Goal: Transaction & Acquisition: Book appointment/travel/reservation

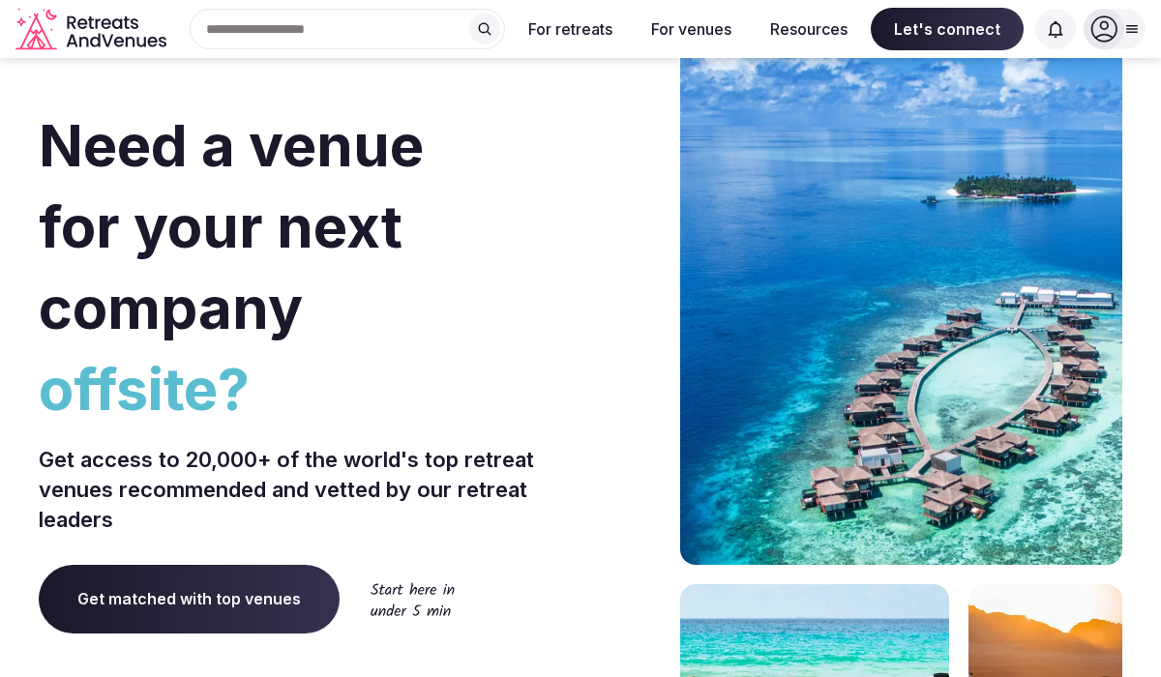
click at [1100, 35] on icon at bounding box center [1105, 29] width 26 height 26
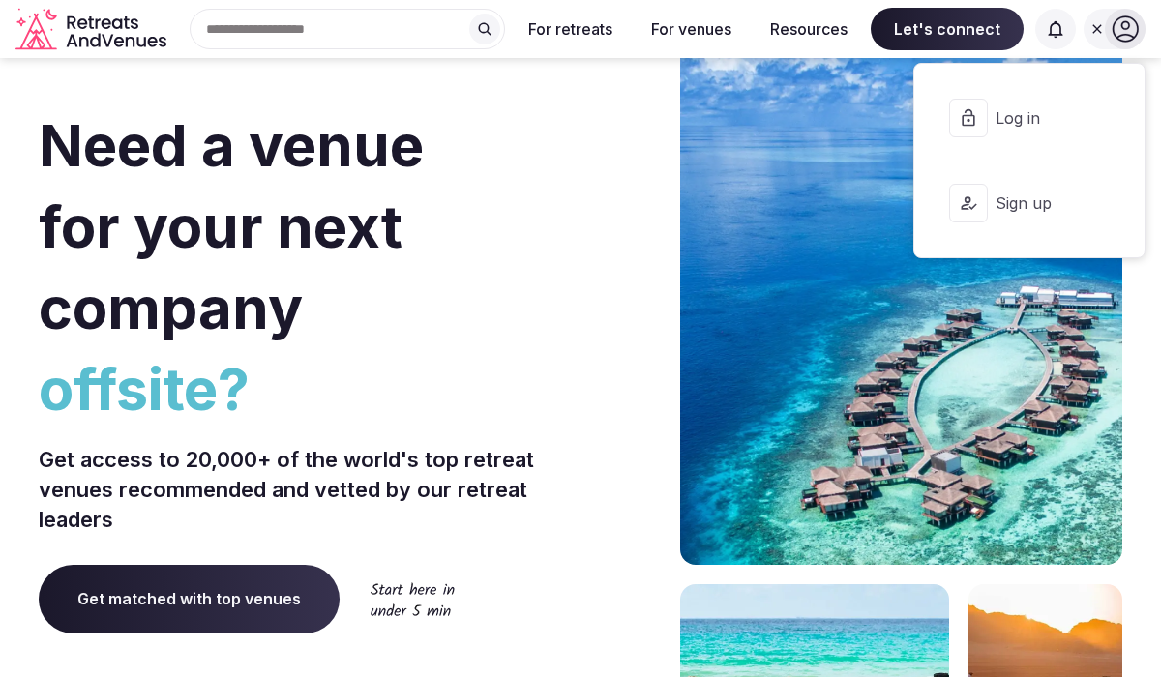
click at [1025, 134] on button "Log in" at bounding box center [1029, 117] width 199 height 77
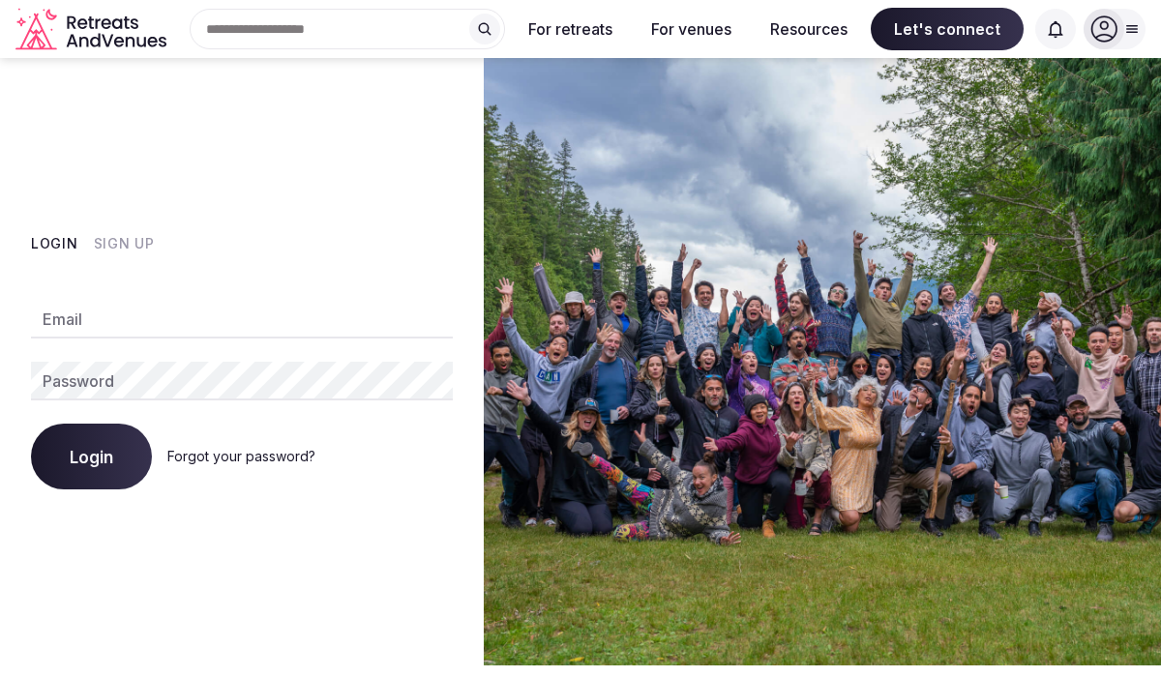
type input "**********"
click at [114, 460] on button "Login" at bounding box center [91, 457] width 121 height 66
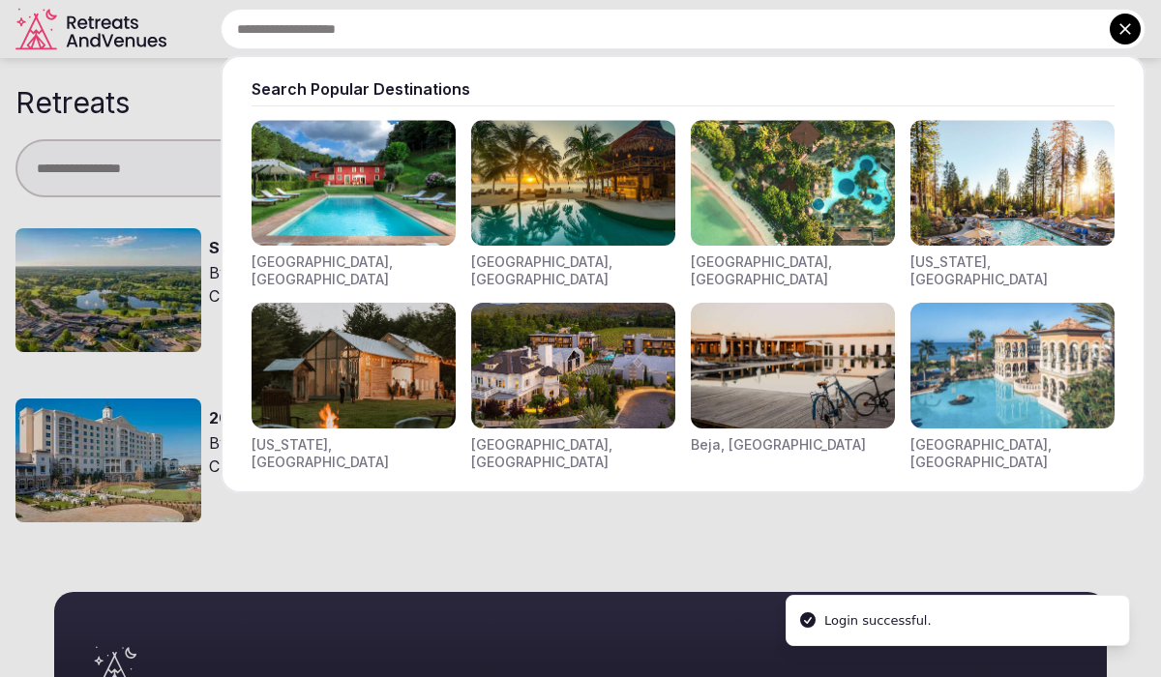
click at [387, 29] on div "Search Popular Destinations [GEOGRAPHIC_DATA], [GEOGRAPHIC_DATA] [GEOGRAPHIC_DA…" at bounding box center [660, 29] width 972 height 41
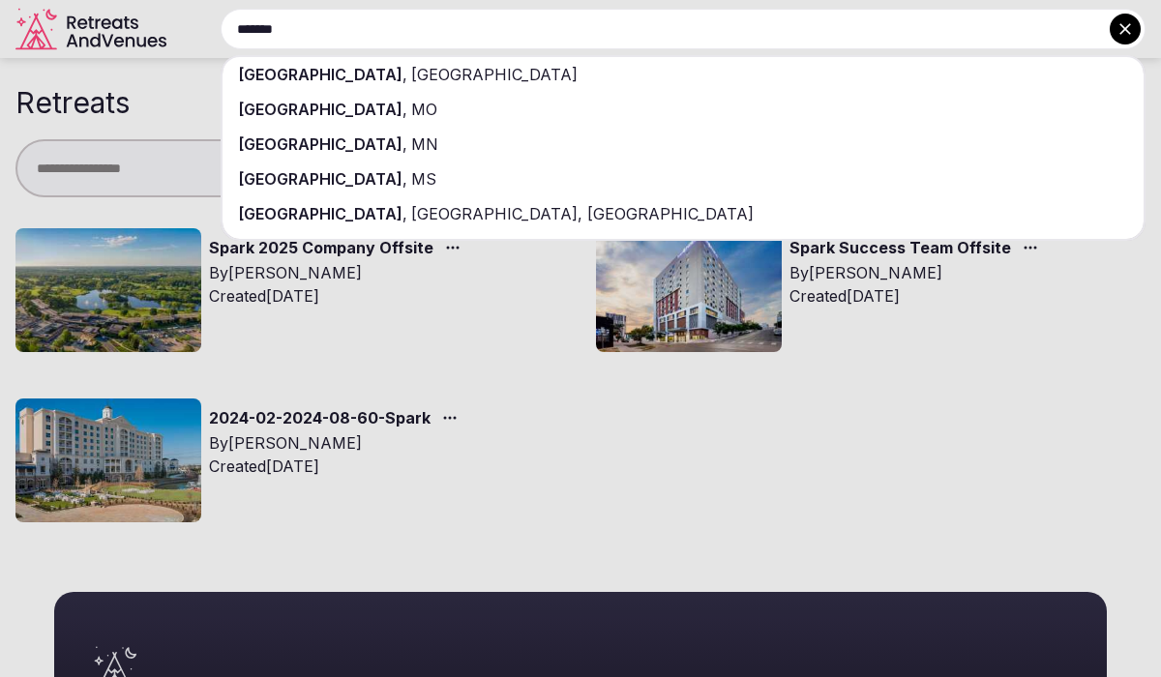
type input "*******"
click at [407, 78] on span "[GEOGRAPHIC_DATA]" at bounding box center [492, 74] width 170 height 19
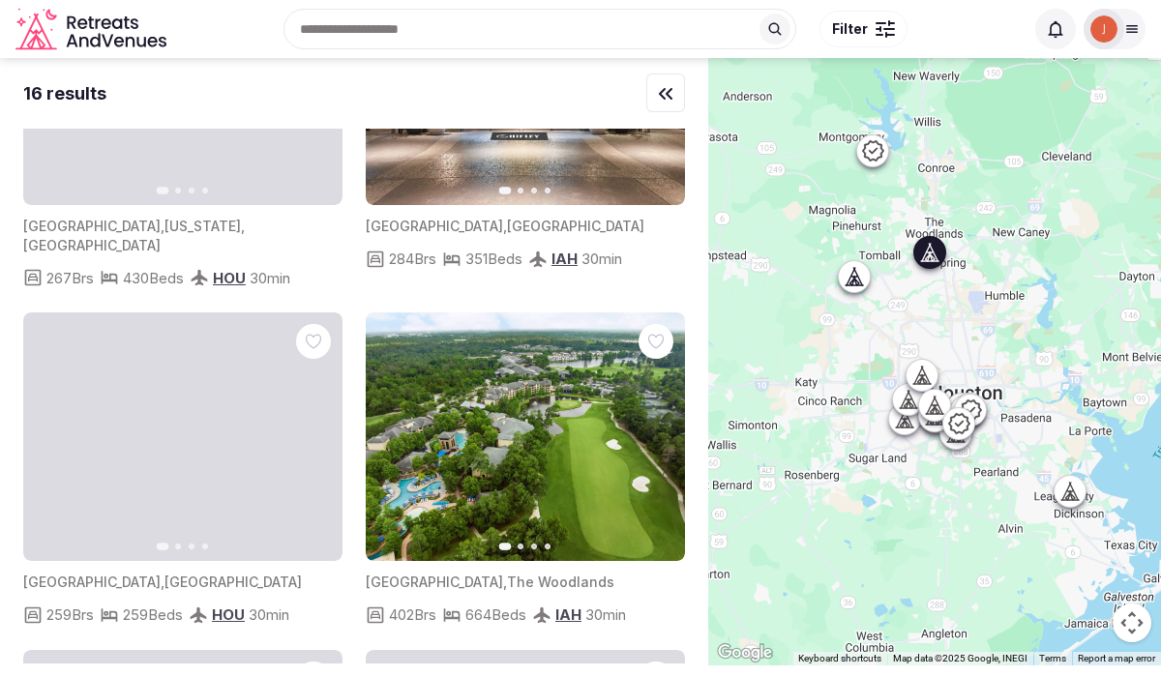
scroll to position [2134, 0]
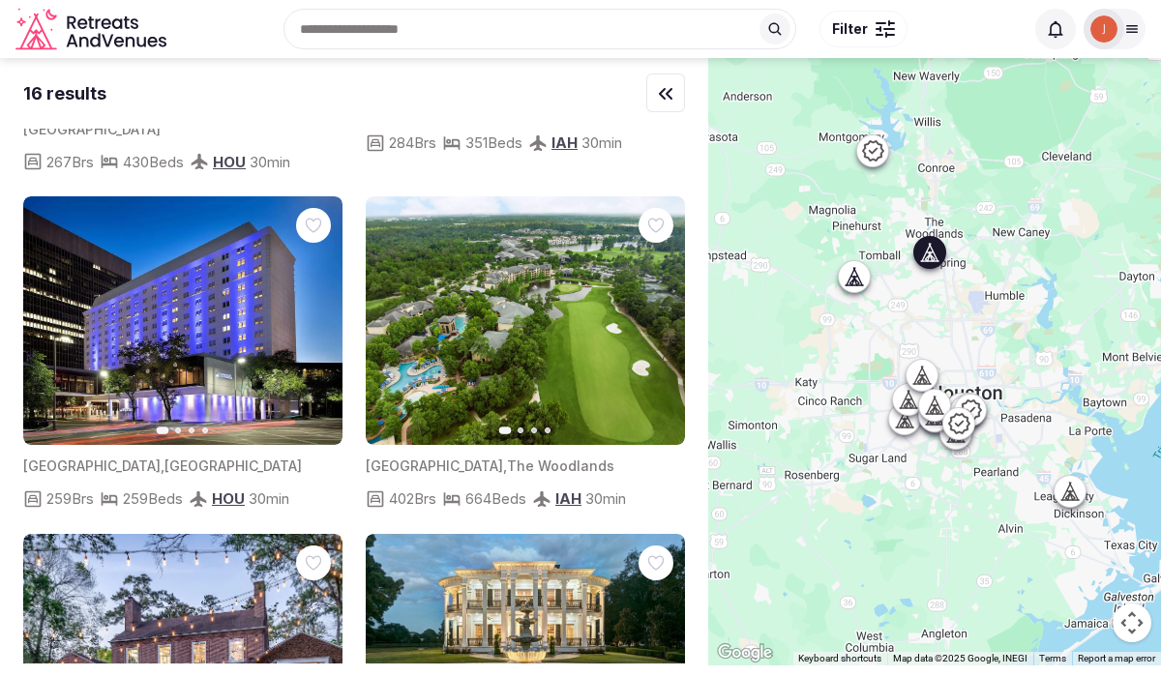
click at [654, 314] on icon "button" at bounding box center [657, 321] width 15 height 15
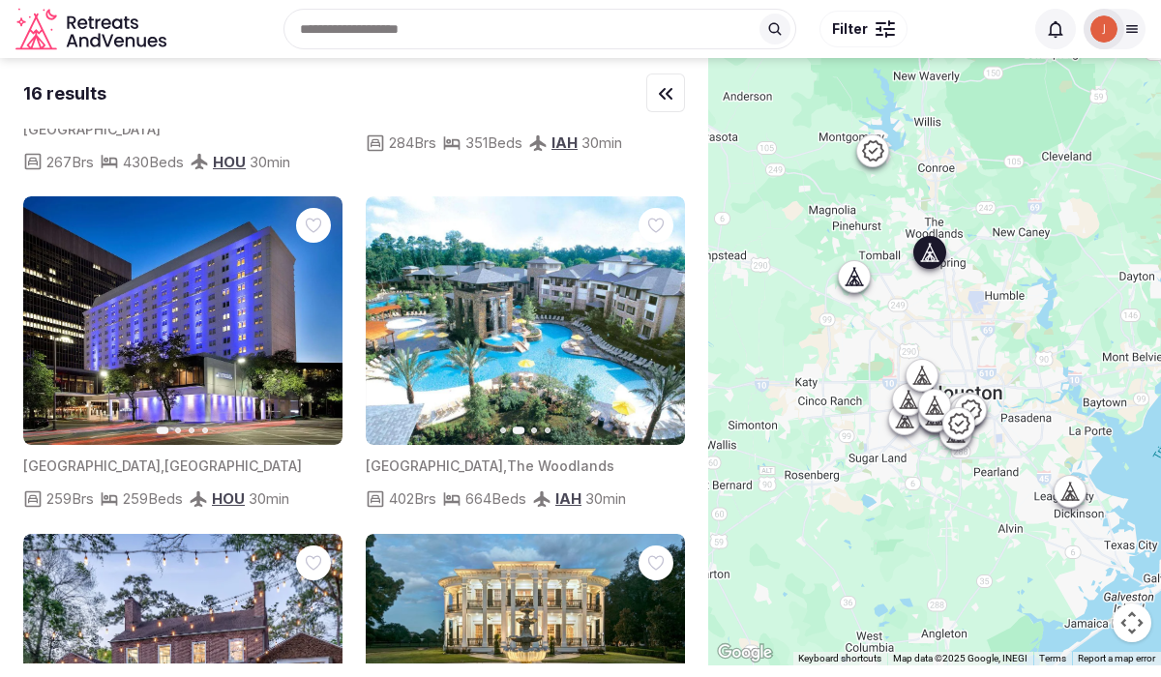
click at [654, 314] on icon "button" at bounding box center [657, 321] width 15 height 15
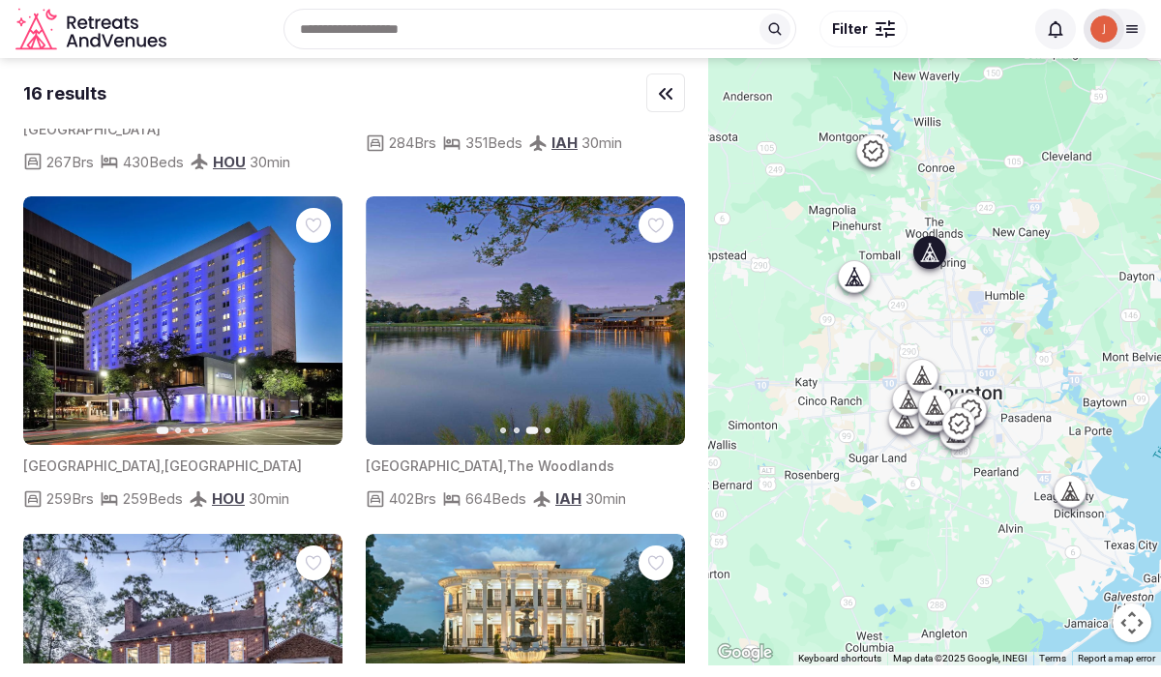
click at [654, 314] on icon "button" at bounding box center [657, 321] width 15 height 15
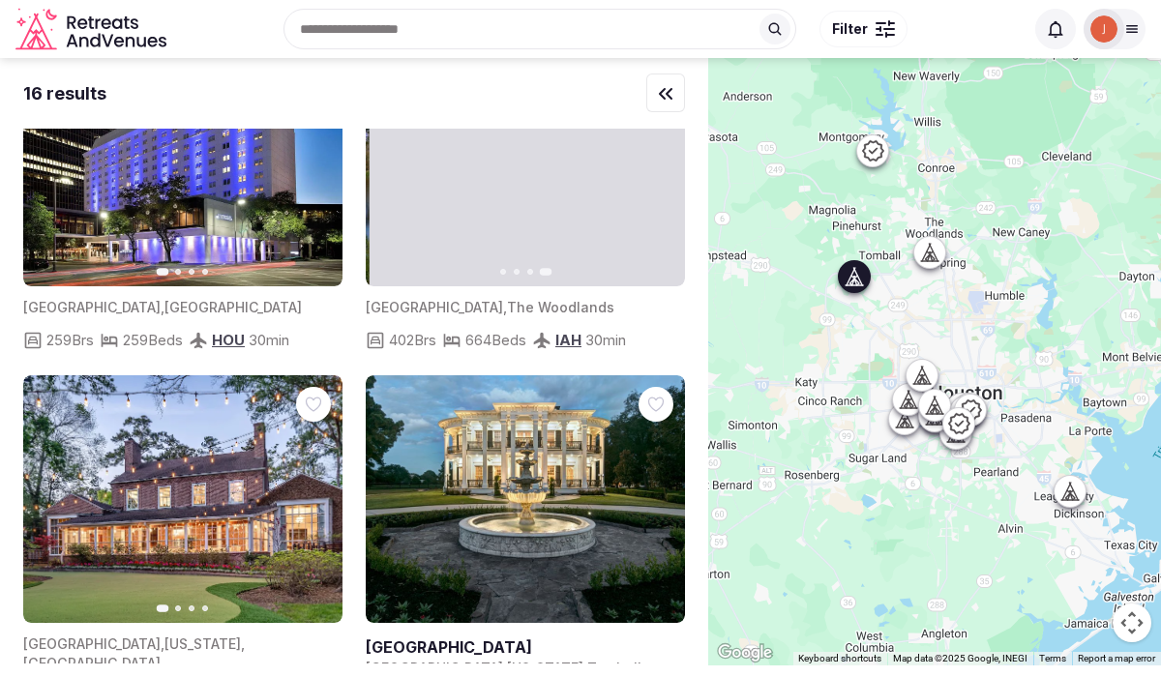
scroll to position [2325, 0]
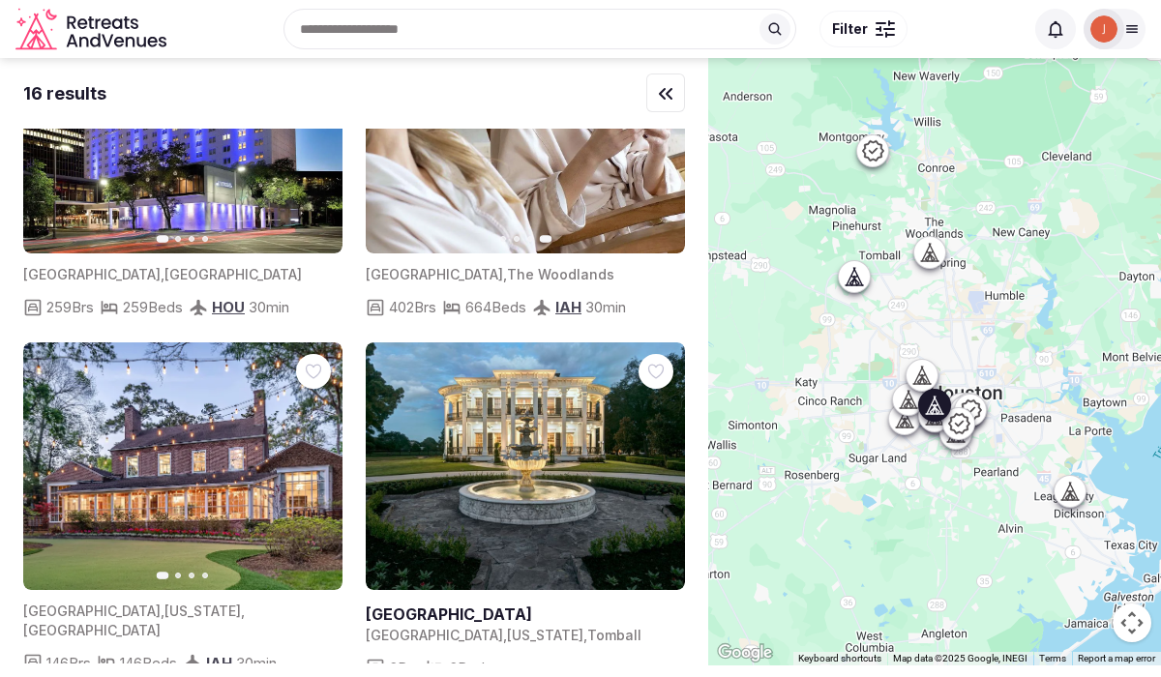
click at [315, 460] on icon "button" at bounding box center [317, 467] width 8 height 14
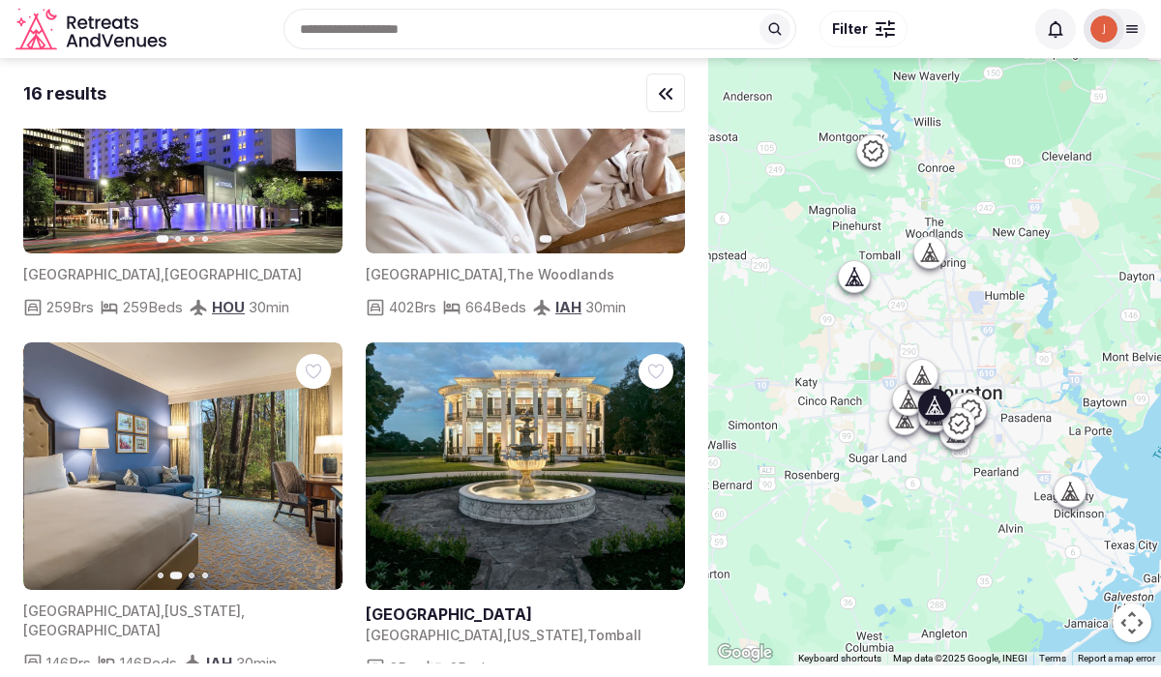
click at [315, 460] on icon "button" at bounding box center [317, 467] width 8 height 14
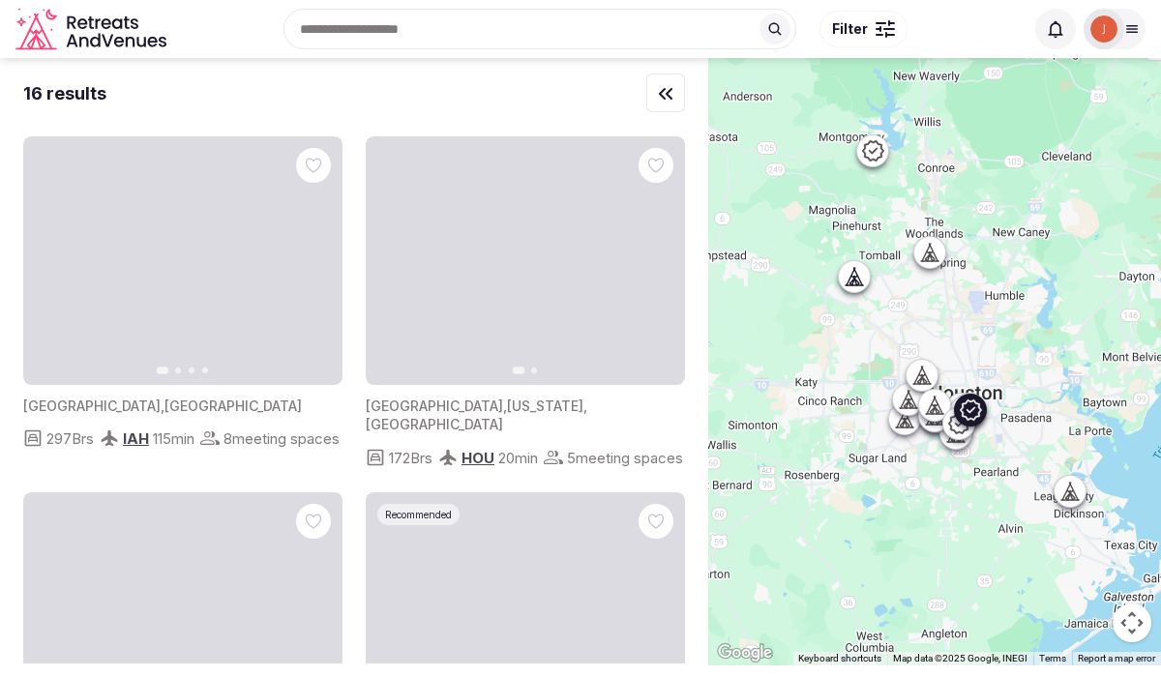
scroll to position [0, 0]
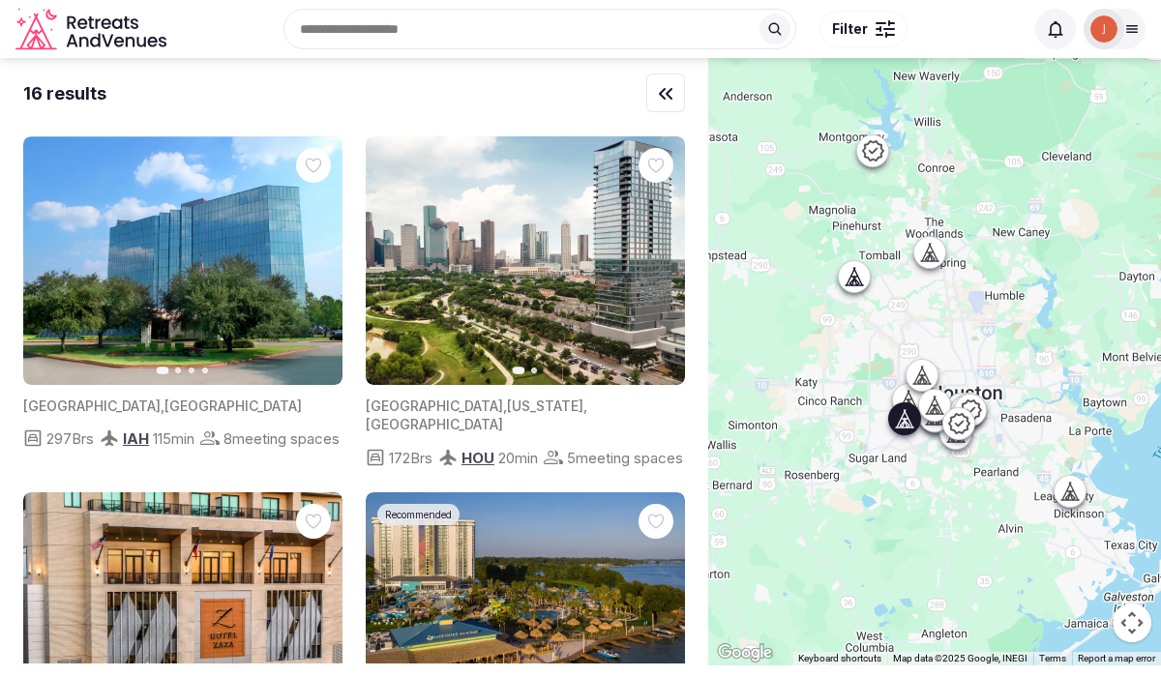
click at [268, 334] on img at bounding box center [182, 260] width 319 height 249
click at [315, 263] on icon "button" at bounding box center [317, 262] width 8 height 14
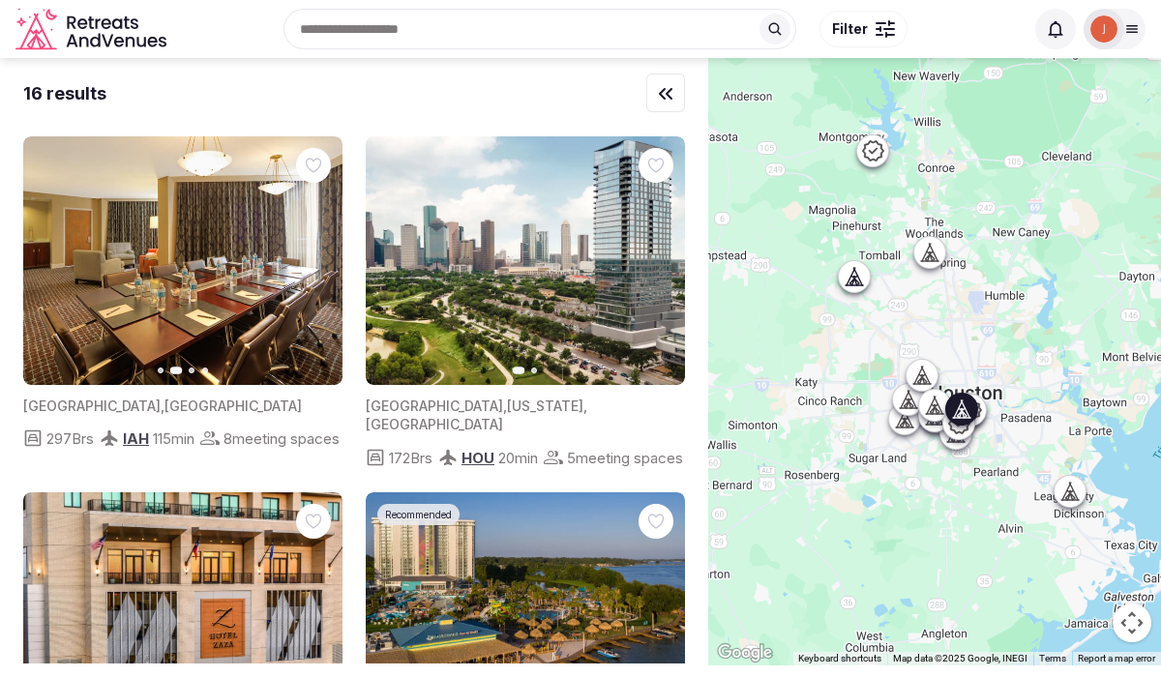
click at [664, 255] on icon "button" at bounding box center [657, 261] width 15 height 15
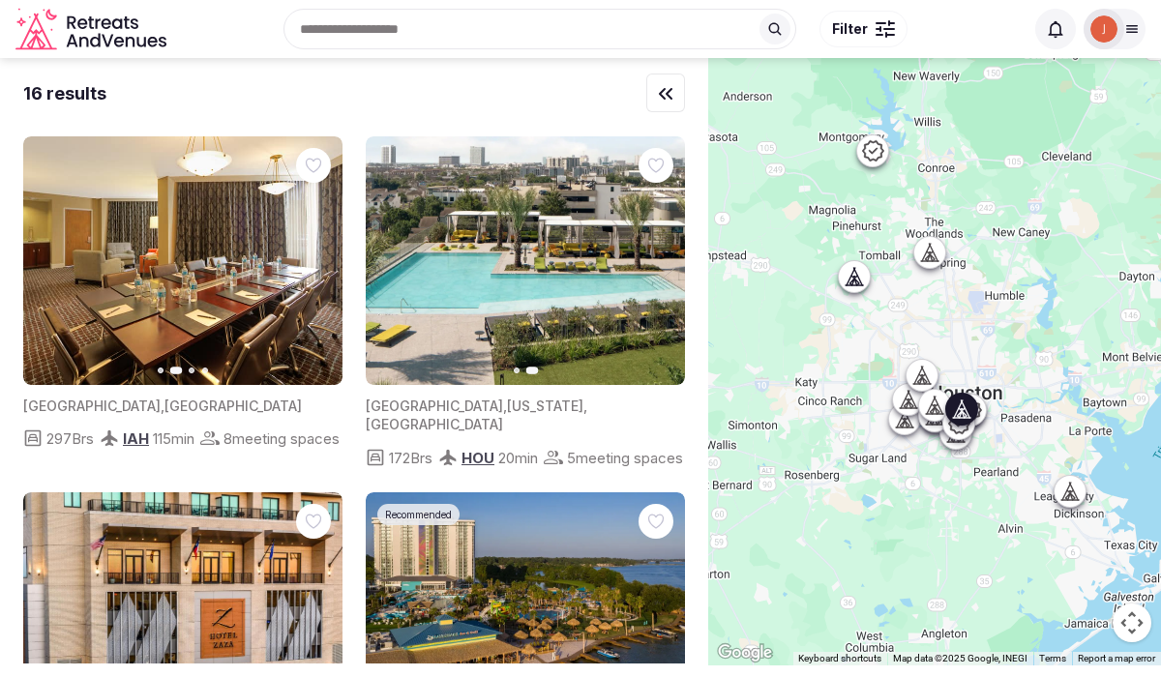
click at [586, 287] on img at bounding box center [525, 260] width 319 height 249
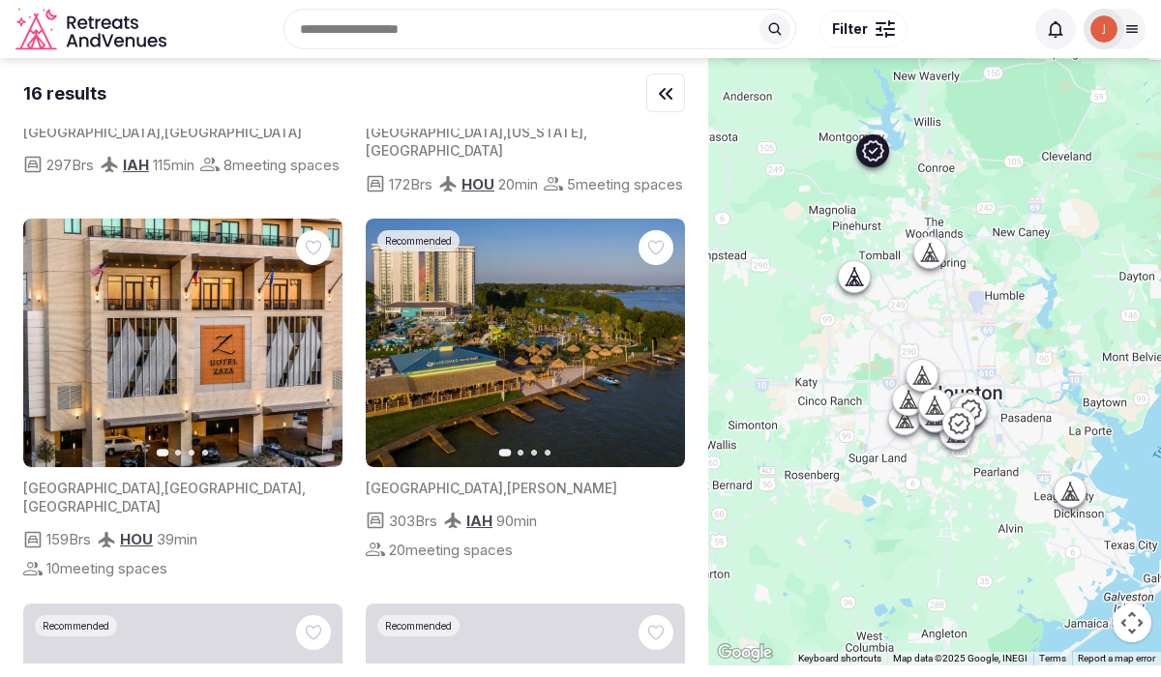
scroll to position [282, 0]
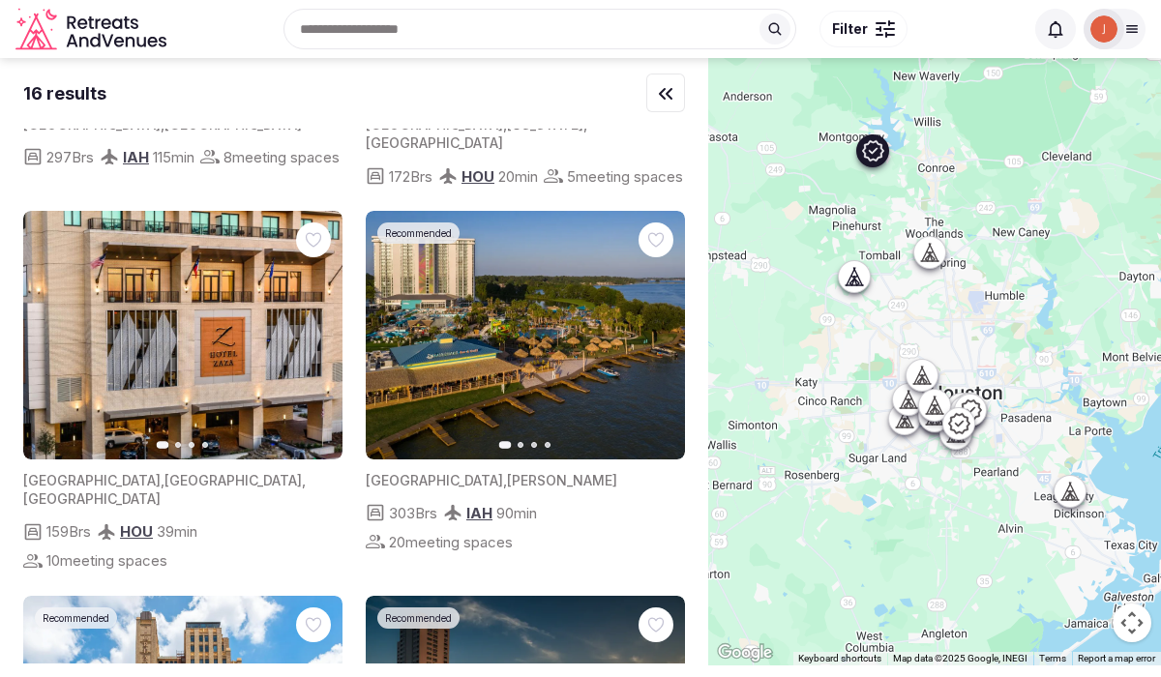
click at [539, 383] on img at bounding box center [525, 335] width 319 height 249
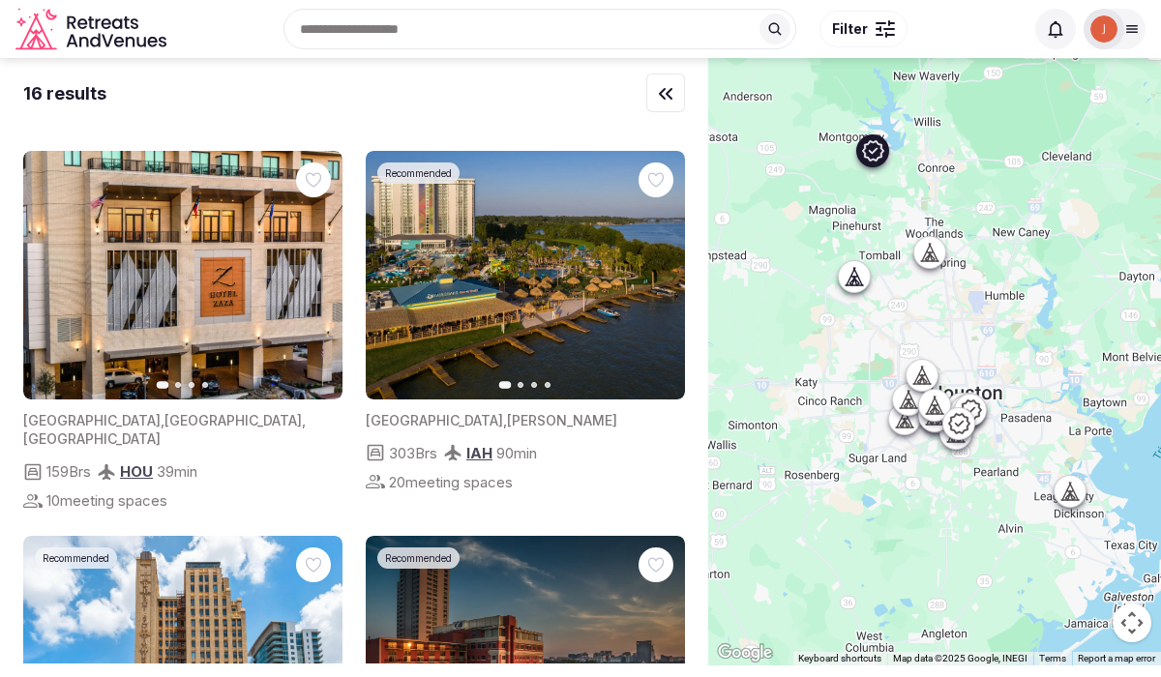
click at [518, 282] on img at bounding box center [525, 275] width 319 height 249
click at [657, 283] on icon "button" at bounding box center [657, 274] width 15 height 15
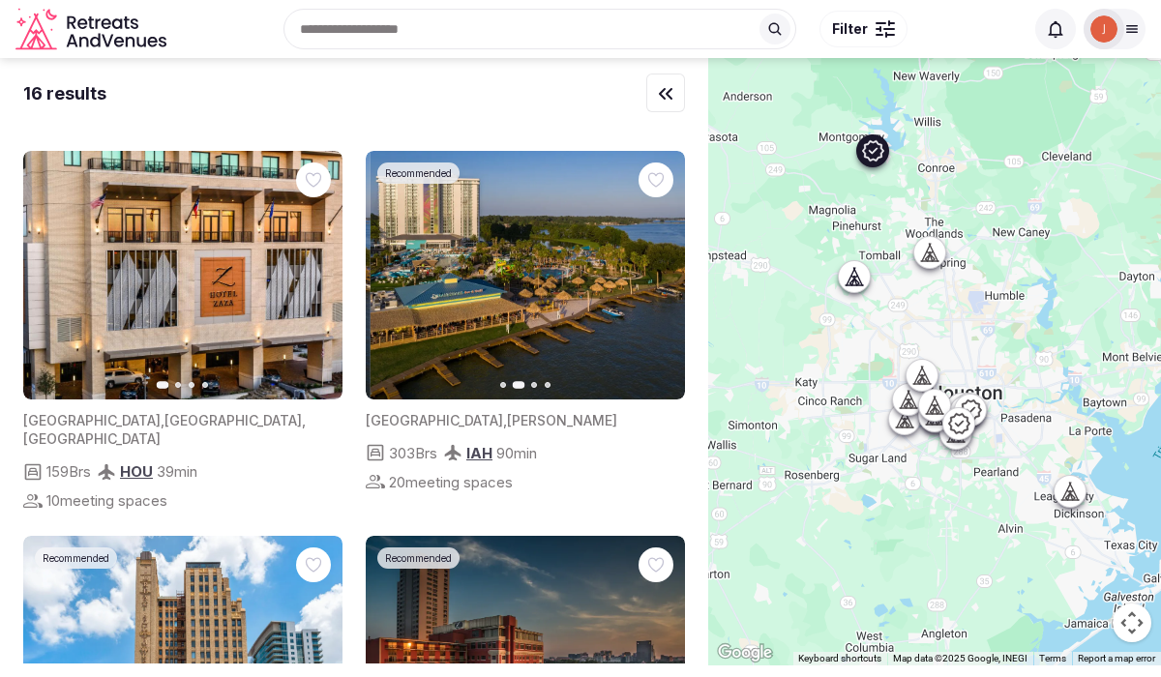
click at [657, 290] on button "Next slide" at bounding box center [658, 274] width 31 height 31
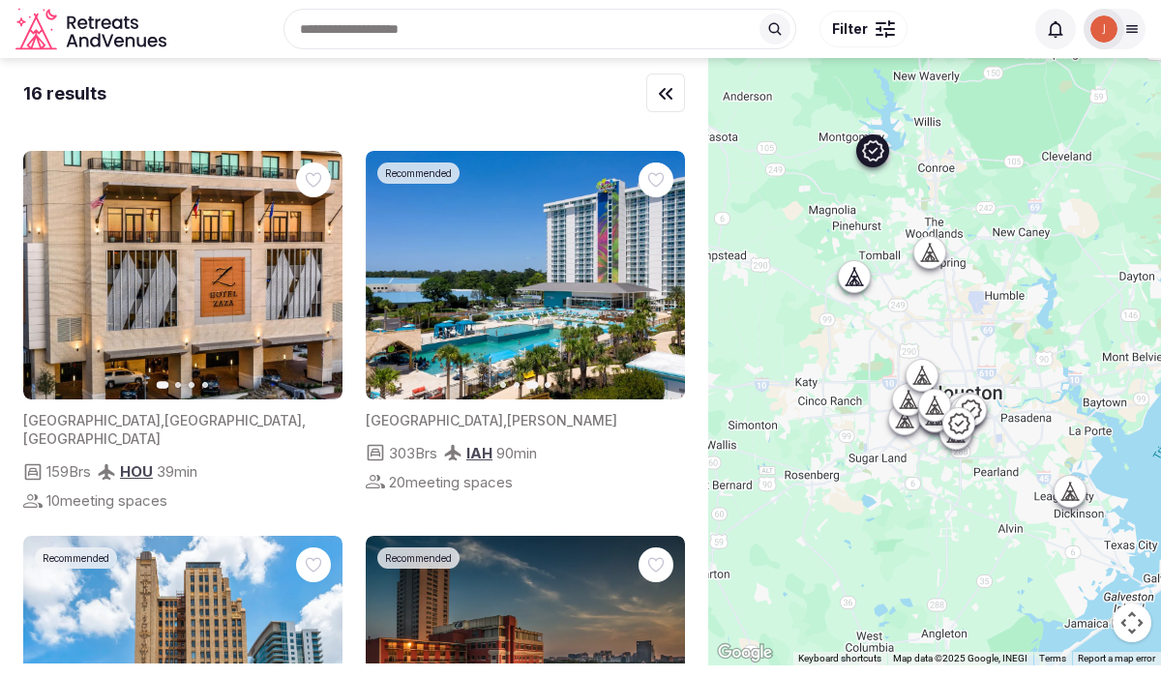
click at [657, 290] on button "Next slide" at bounding box center [658, 274] width 31 height 31
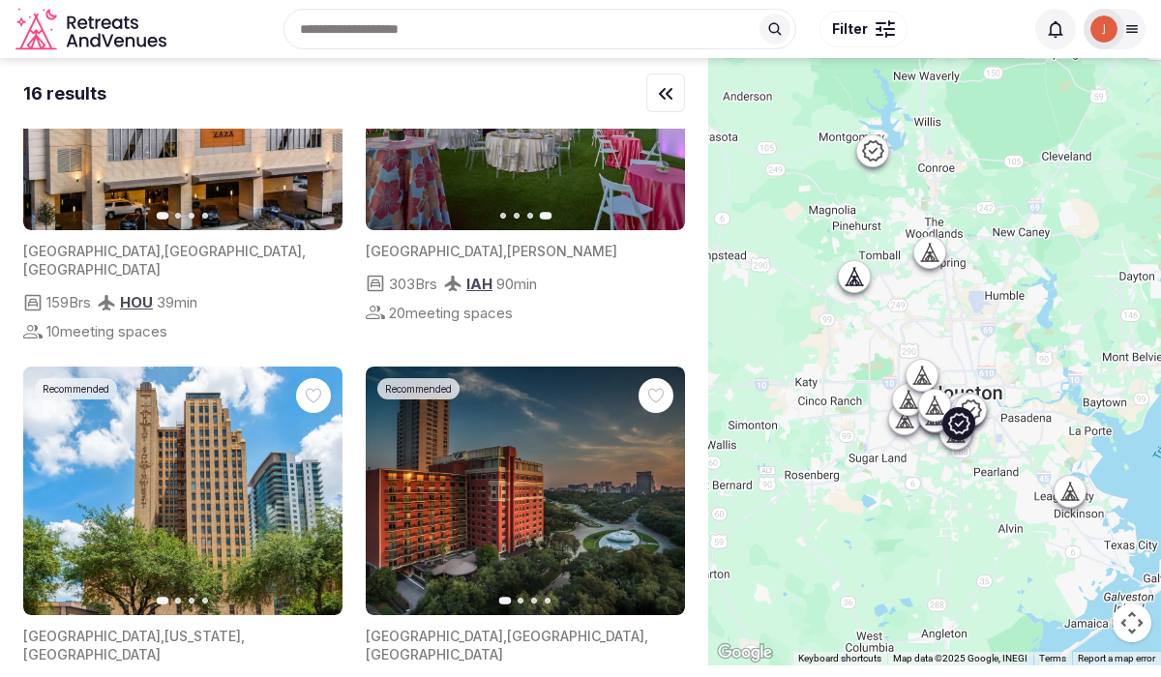
scroll to position [603, 0]
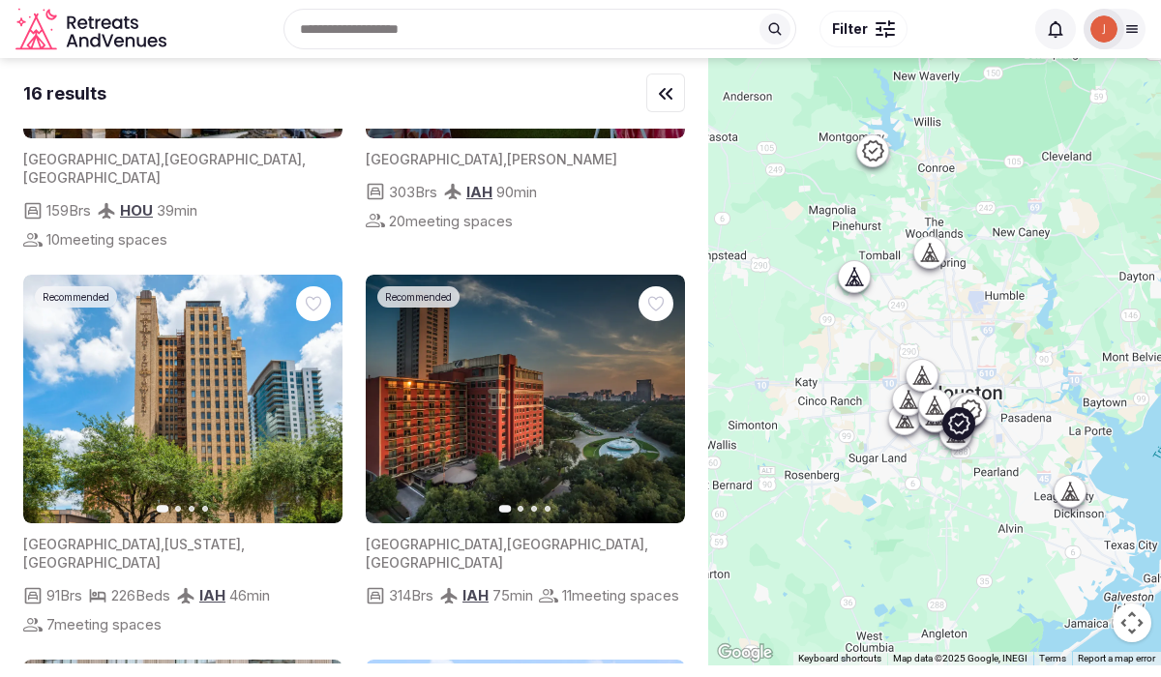
click at [654, 391] on icon "button" at bounding box center [657, 398] width 15 height 15
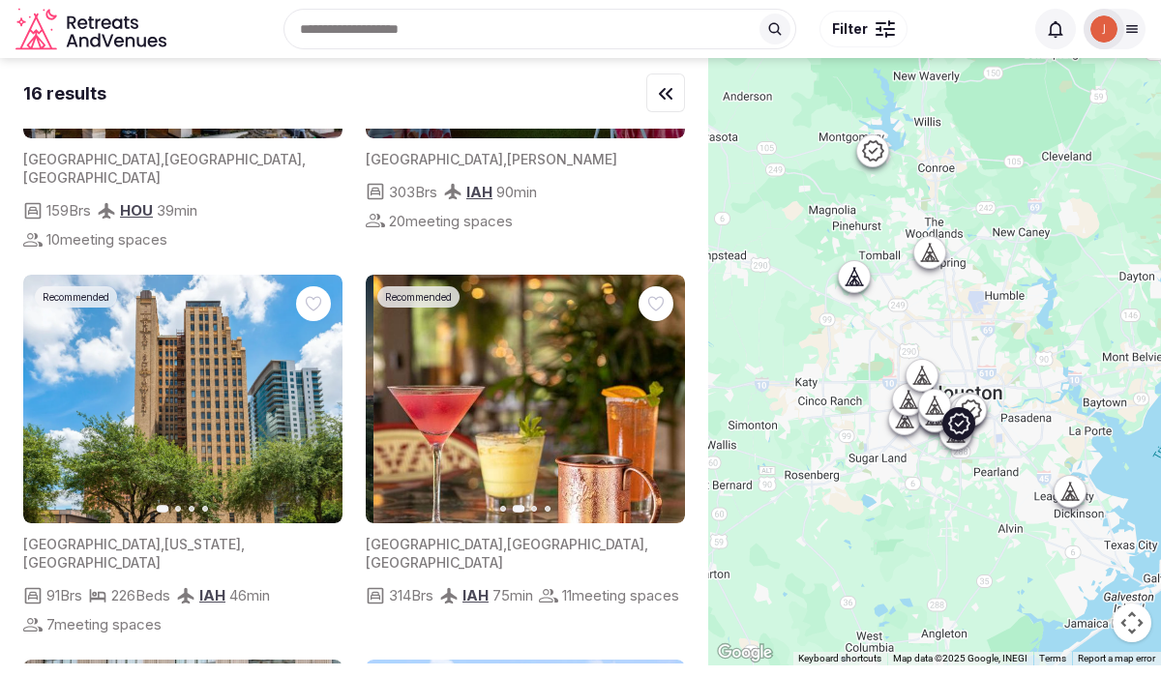
click at [654, 391] on icon "button" at bounding box center [657, 398] width 15 height 15
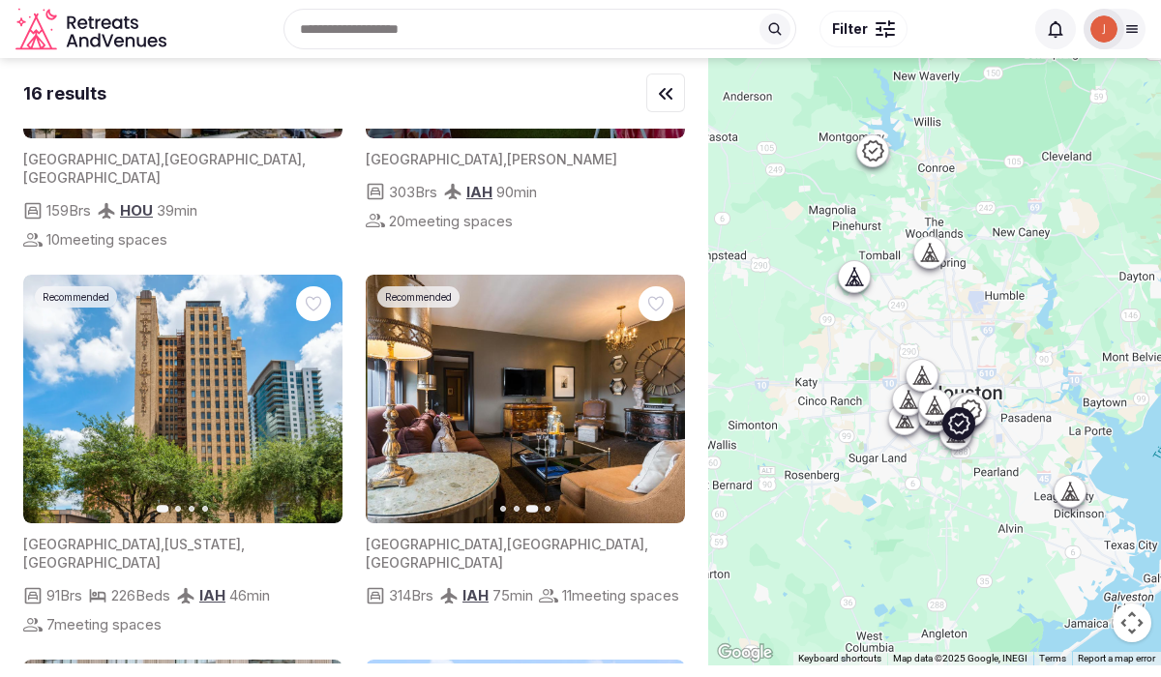
click at [654, 391] on icon "button" at bounding box center [657, 398] width 15 height 15
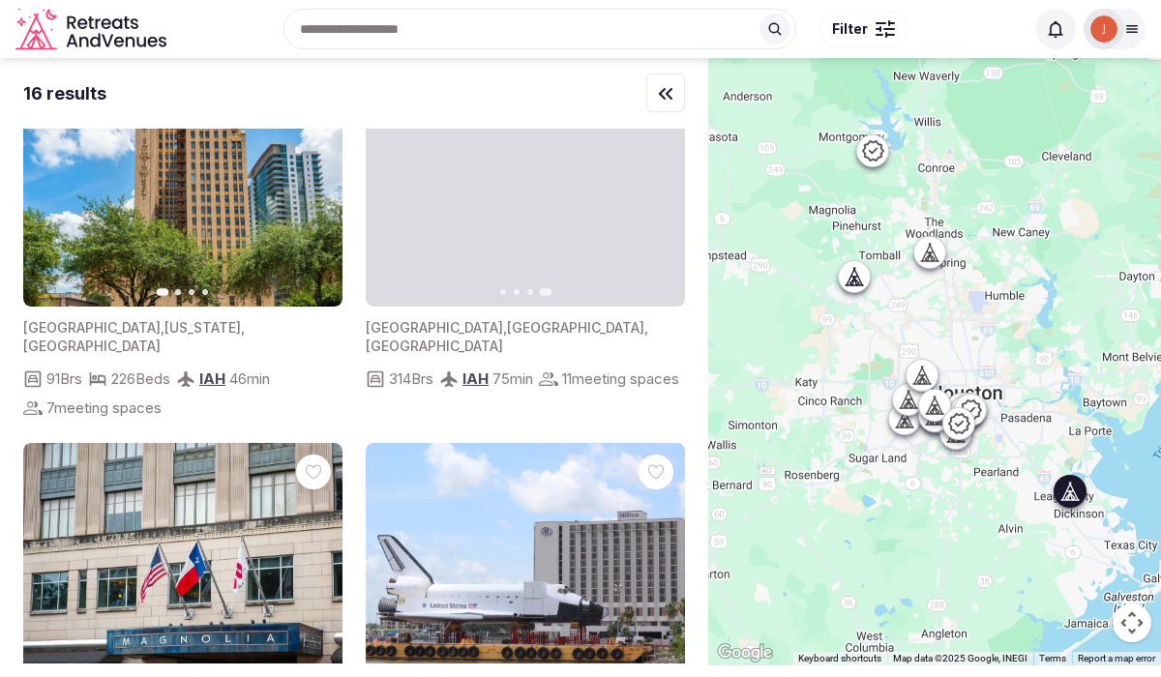
scroll to position [991, 0]
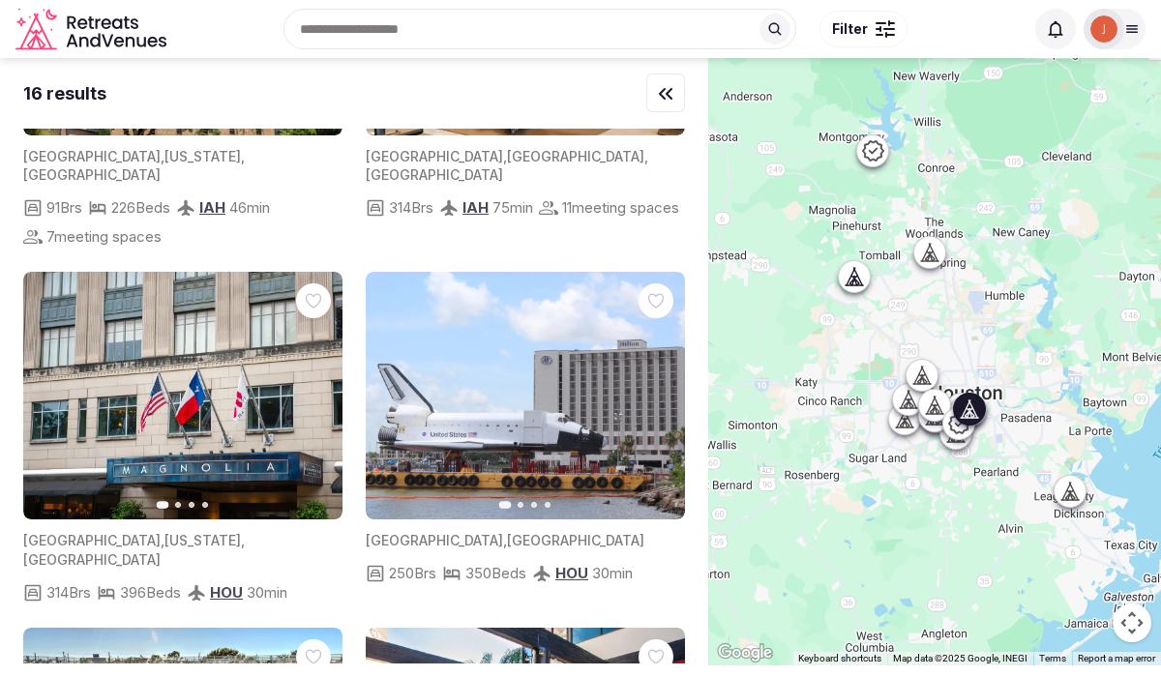
click at [315, 389] on icon "button" at bounding box center [317, 396] width 8 height 14
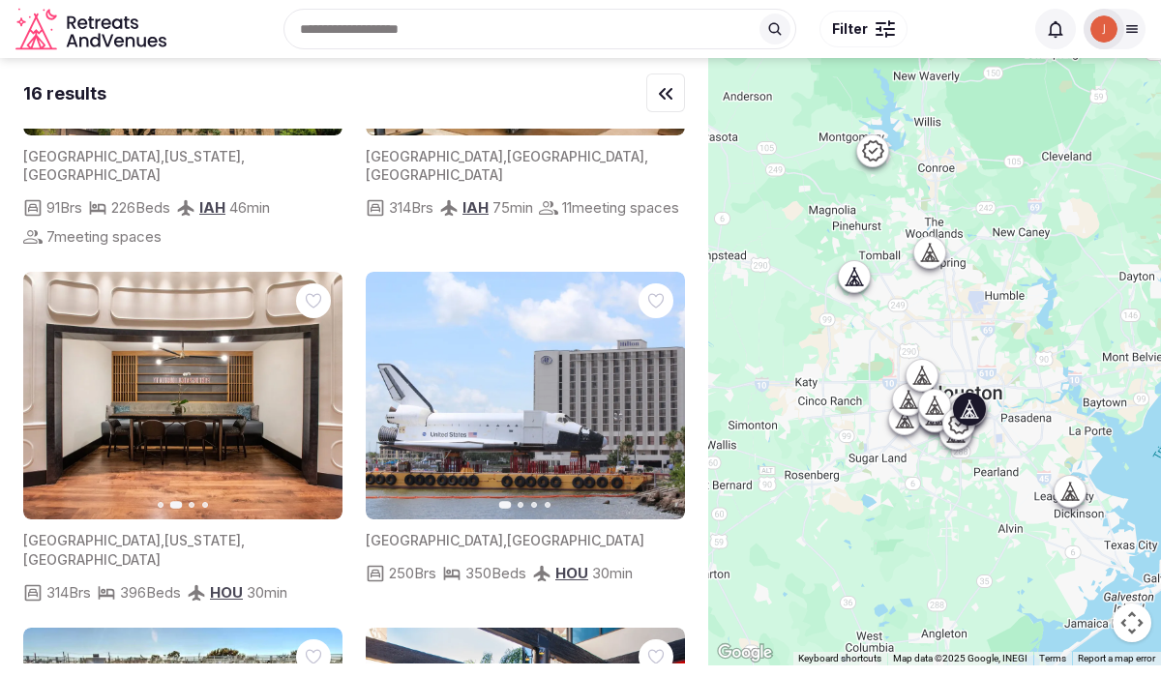
click at [315, 388] on icon "button" at bounding box center [315, 395] width 15 height 15
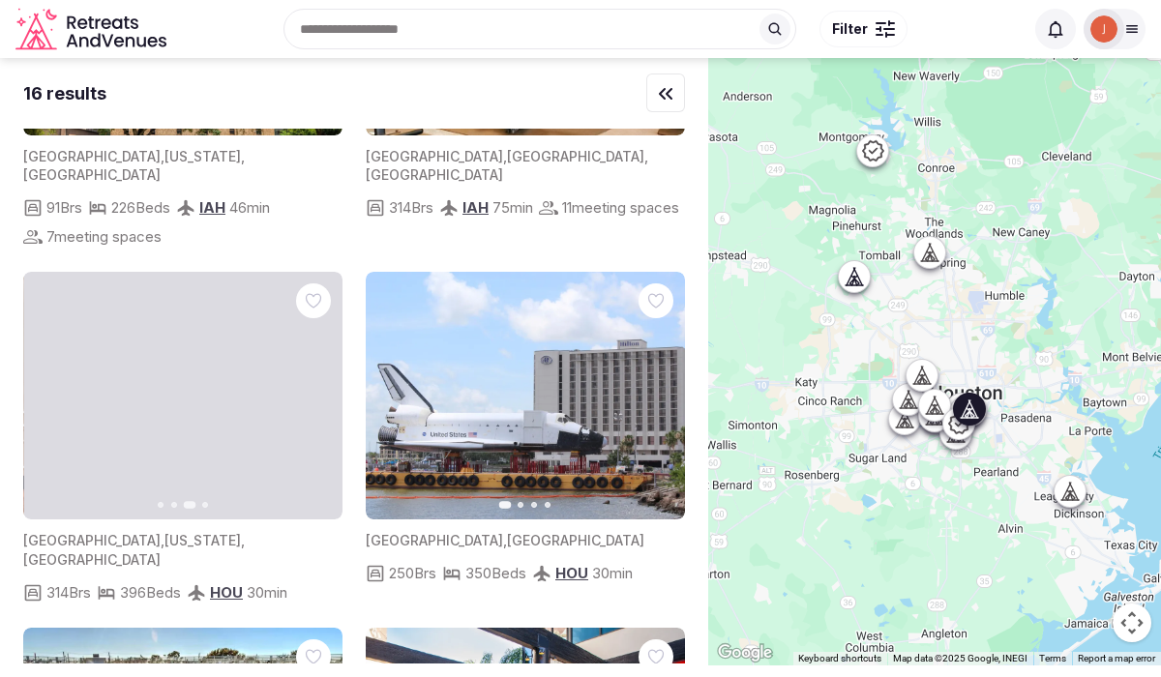
click at [310, 388] on icon "button" at bounding box center [315, 395] width 15 height 15
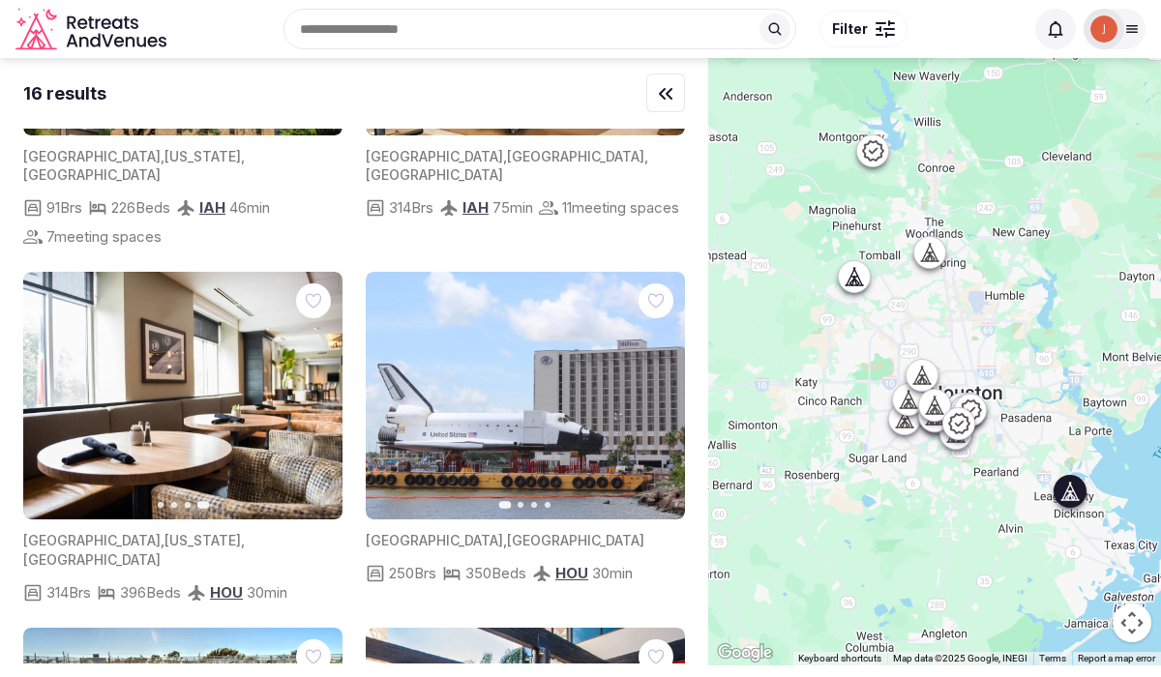
click at [655, 388] on icon "button" at bounding box center [657, 395] width 15 height 15
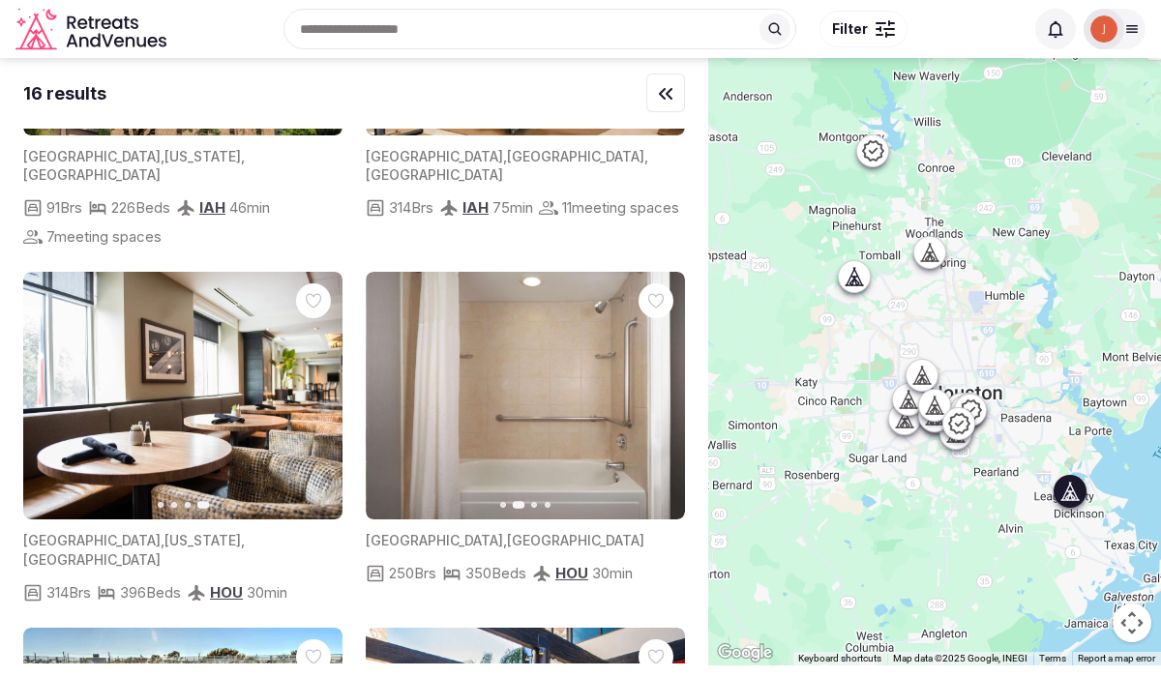
click at [655, 388] on icon "button" at bounding box center [657, 395] width 15 height 15
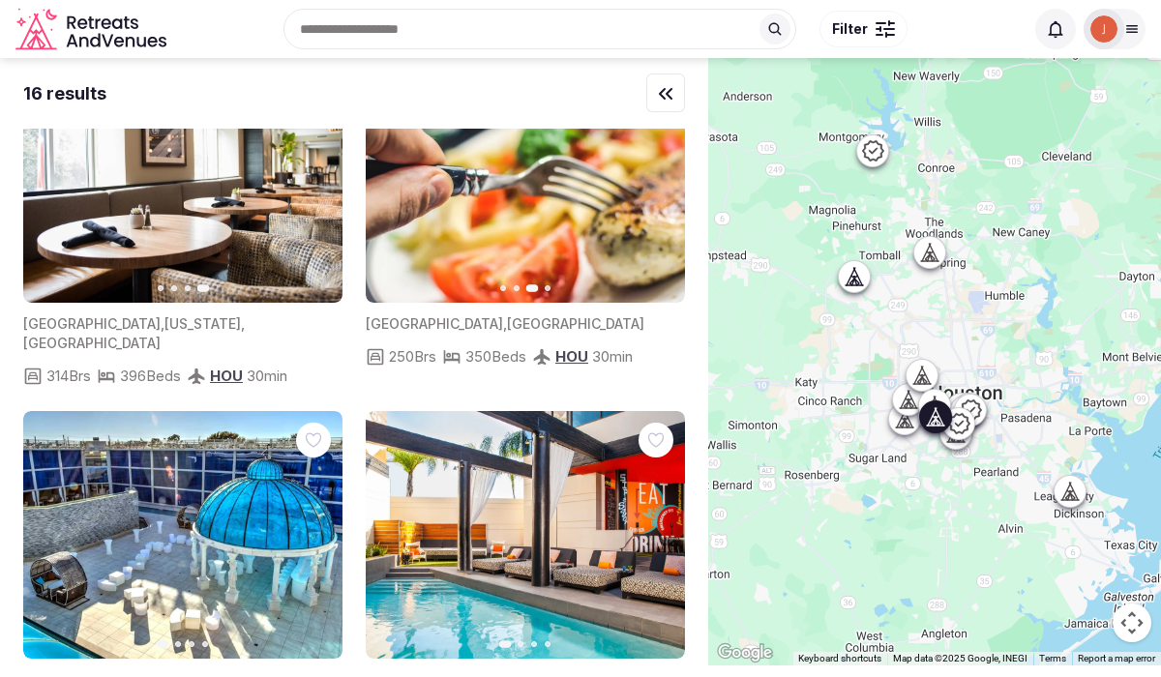
scroll to position [1354, 0]
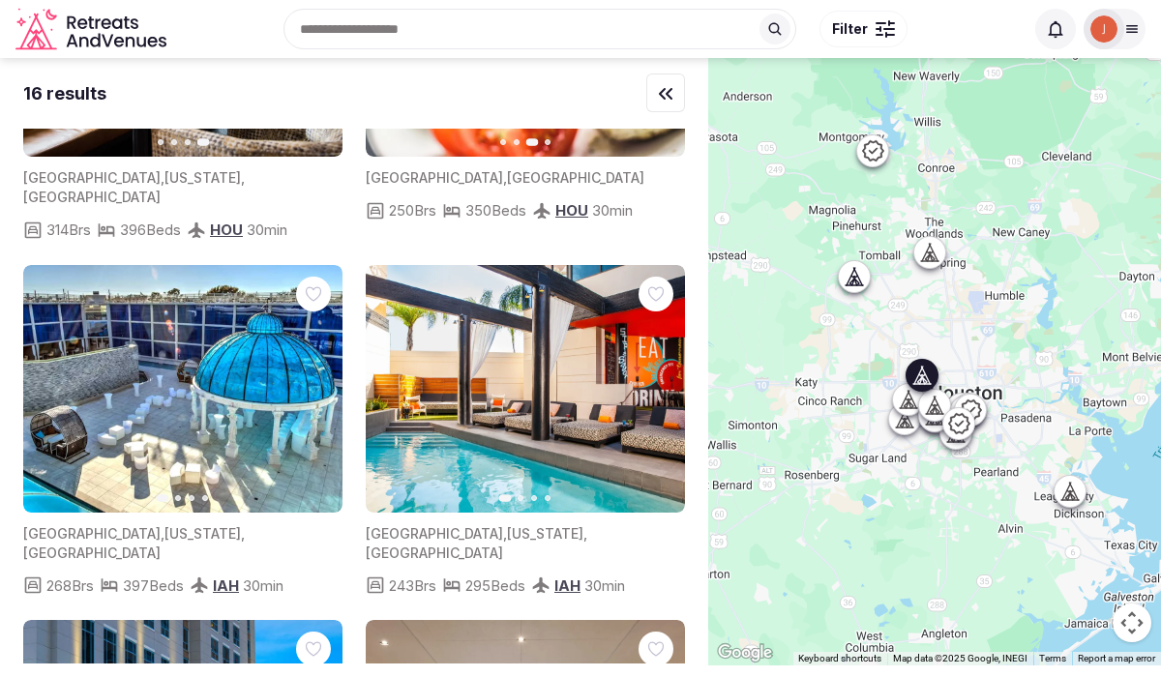
click at [300, 374] on button "Next slide" at bounding box center [315, 389] width 31 height 31
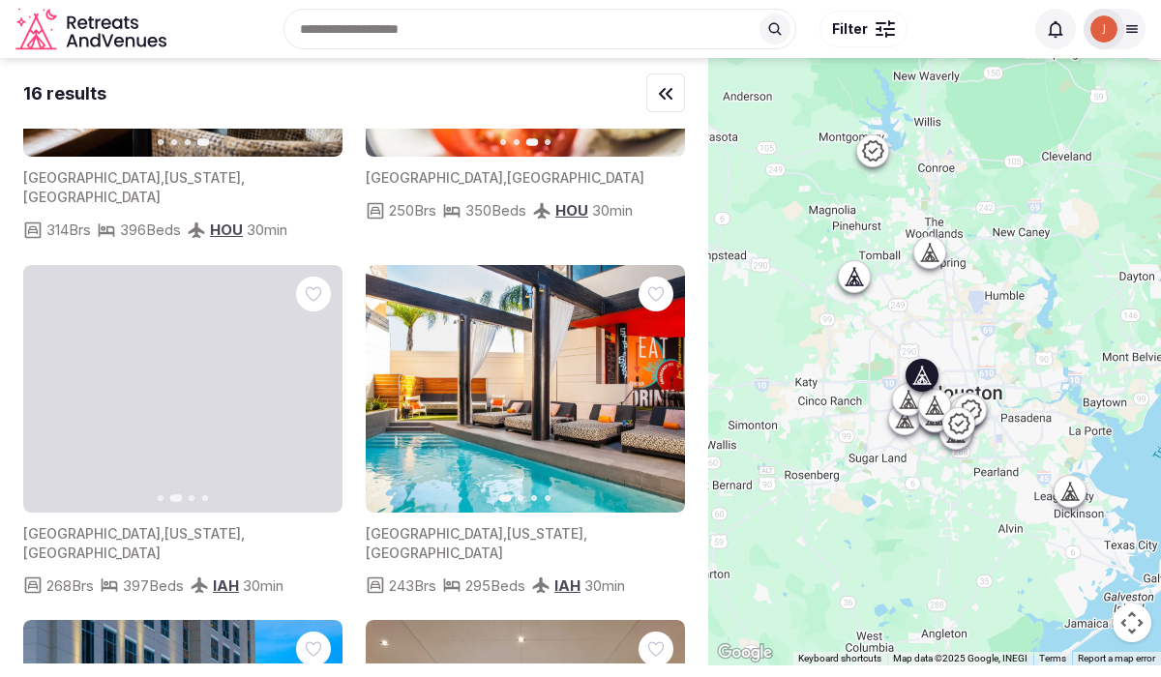
click at [300, 374] on button "Next slide" at bounding box center [315, 389] width 31 height 31
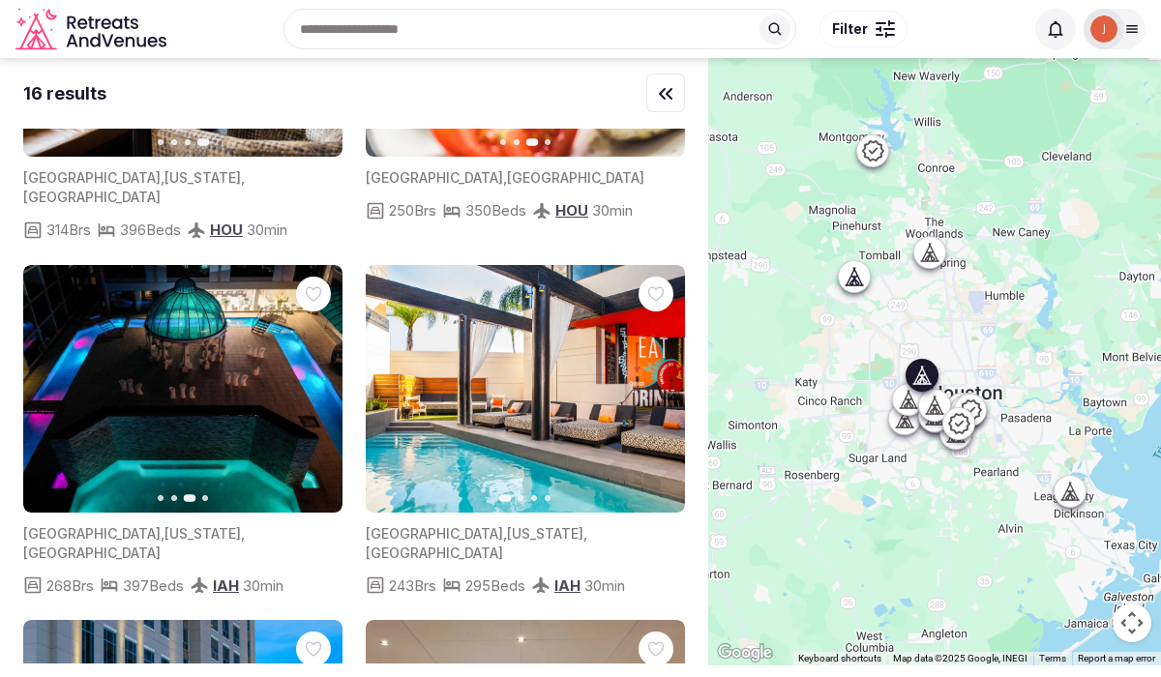
click at [306, 374] on button "Next slide" at bounding box center [315, 389] width 31 height 31
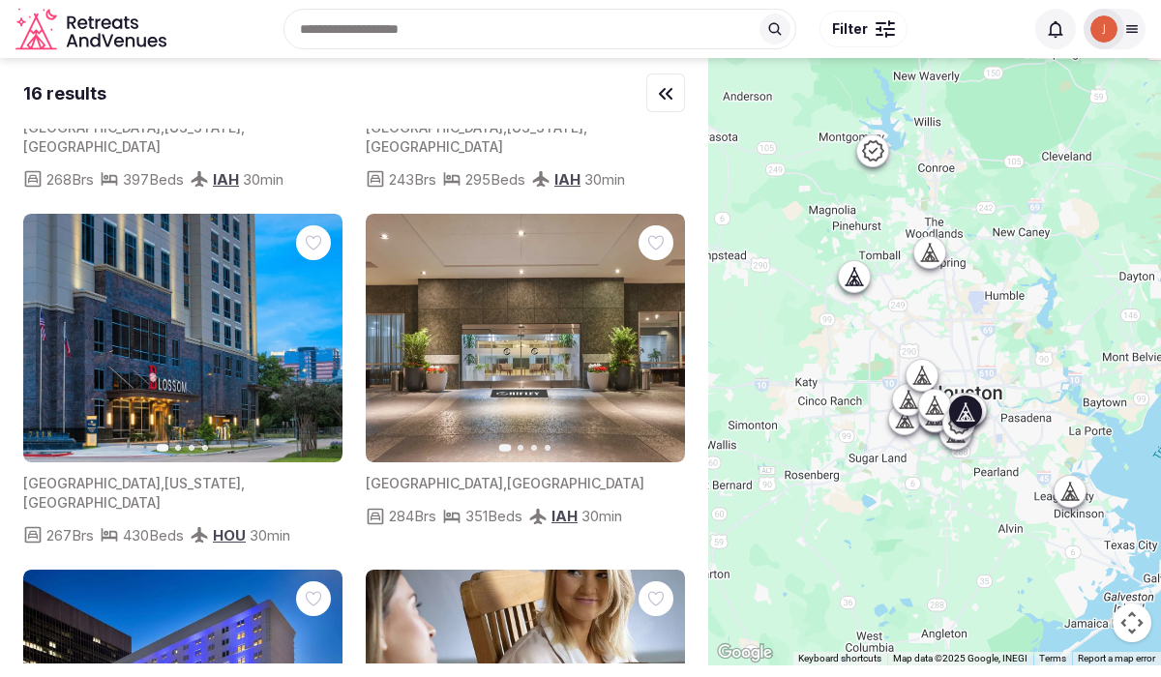
scroll to position [1879, 0]
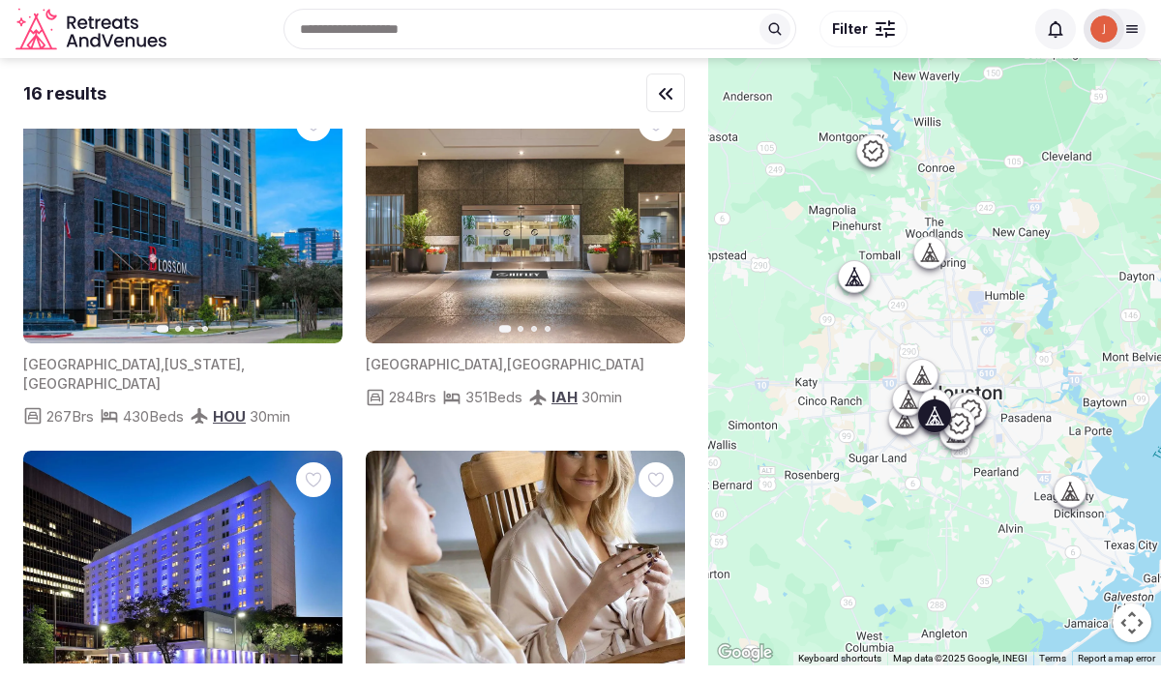
click at [660, 212] on icon "button" at bounding box center [657, 219] width 15 height 15
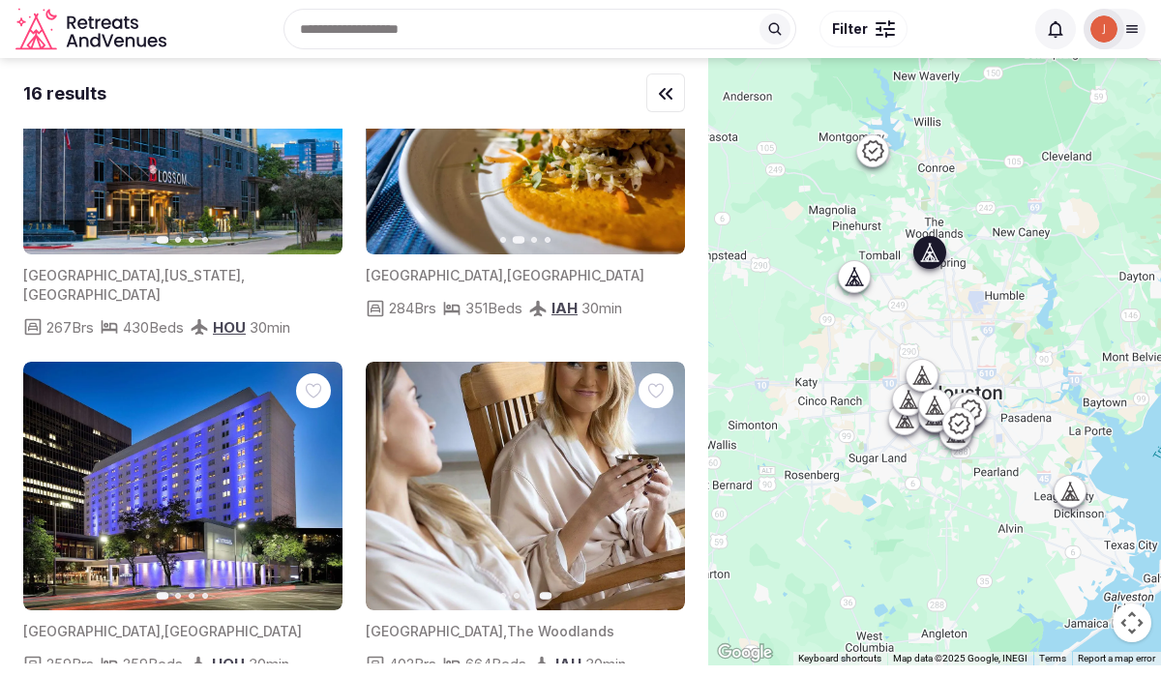
scroll to position [1994, 0]
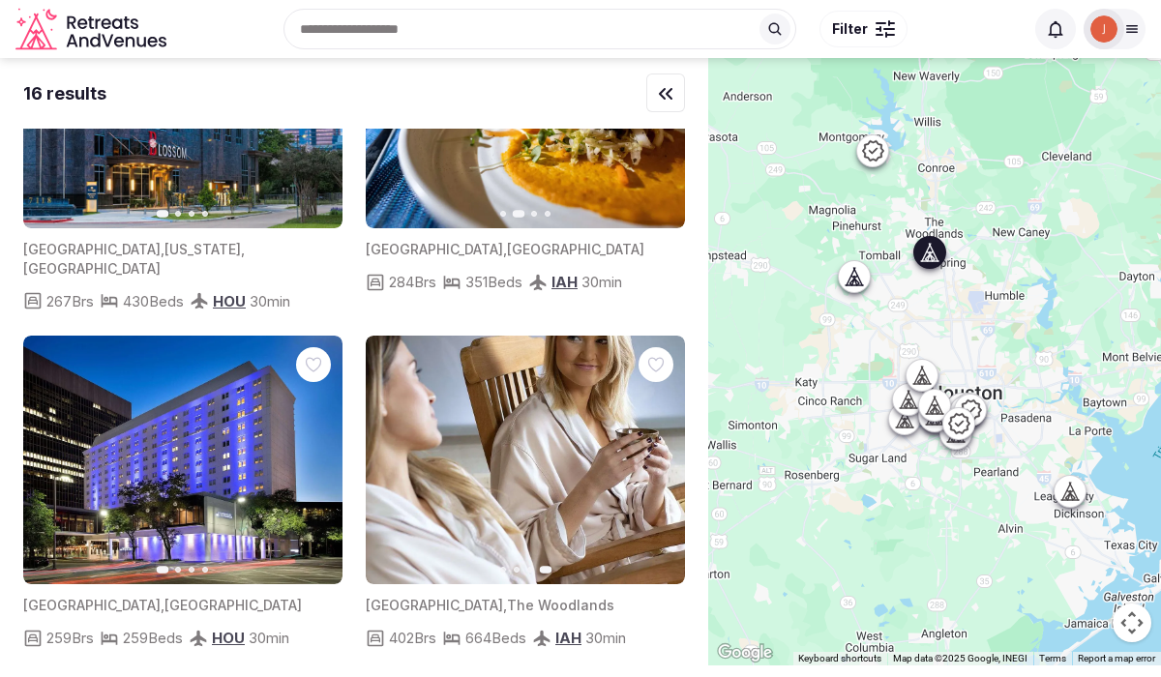
click at [642, 379] on img at bounding box center [525, 460] width 319 height 249
click at [399, 453] on icon "button" at bounding box center [392, 460] width 15 height 15
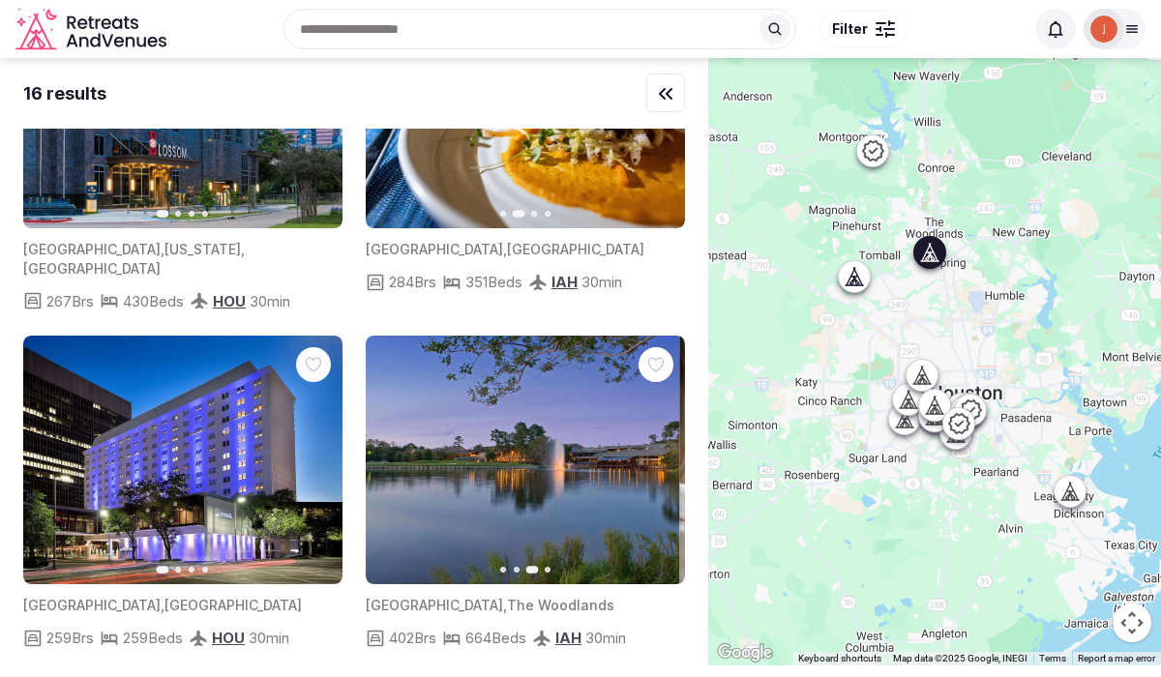
click at [399, 453] on icon "button" at bounding box center [392, 460] width 15 height 15
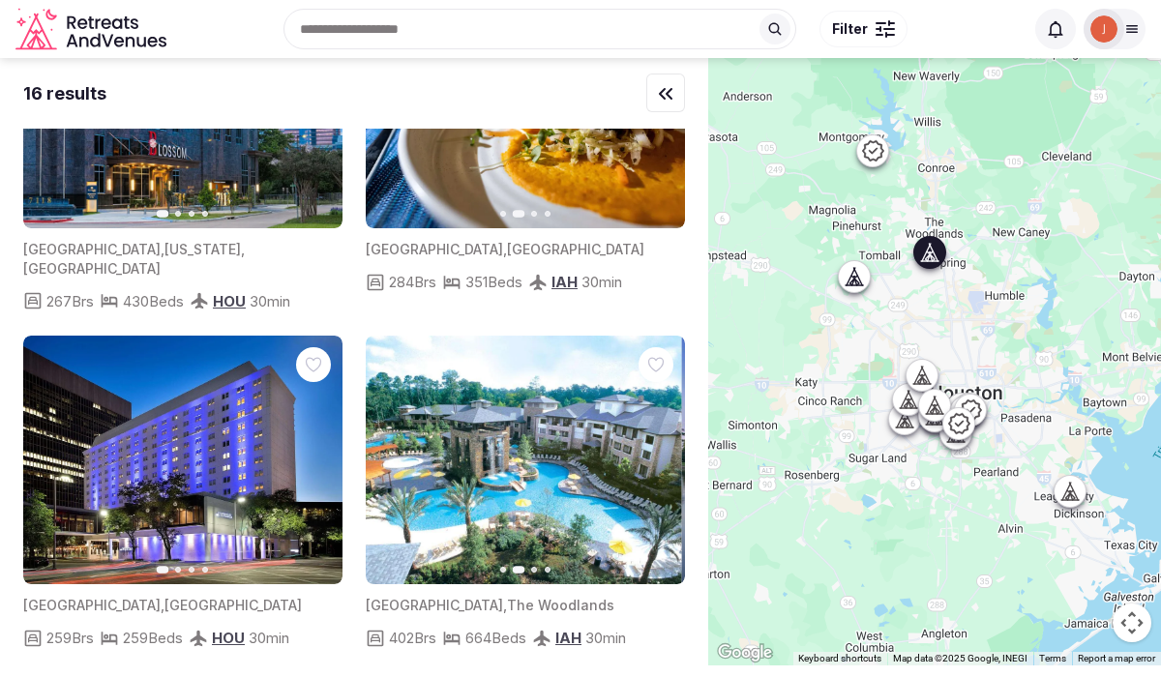
click at [399, 453] on icon "button" at bounding box center [392, 460] width 15 height 15
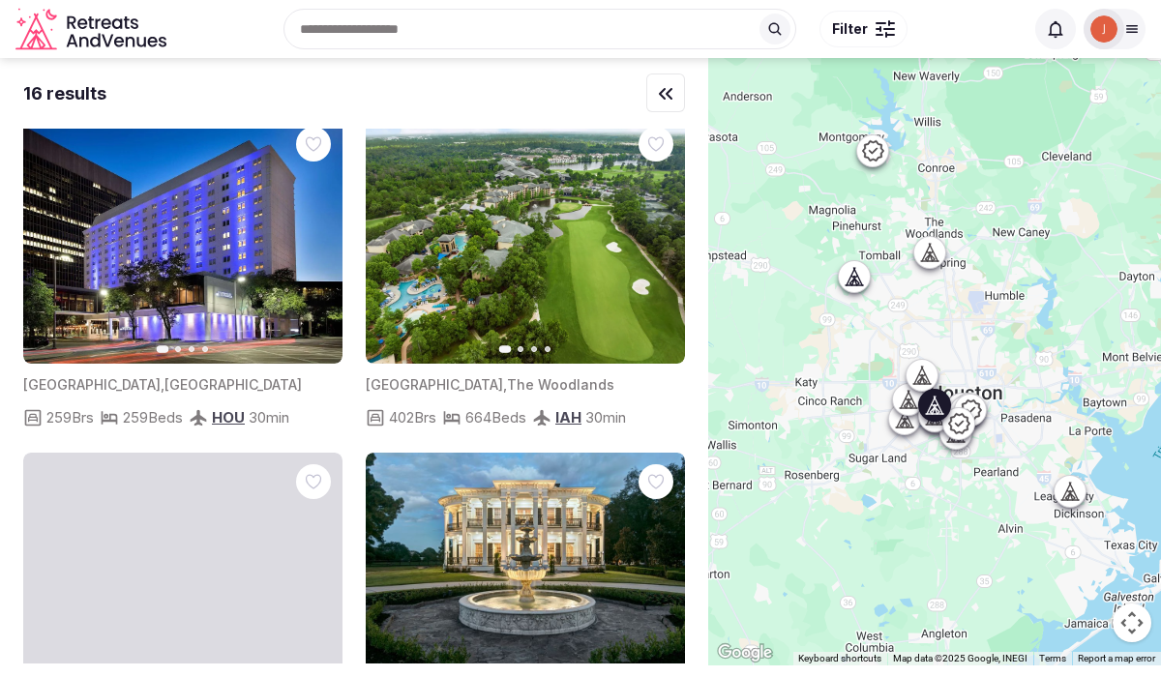
scroll to position [2325, 0]
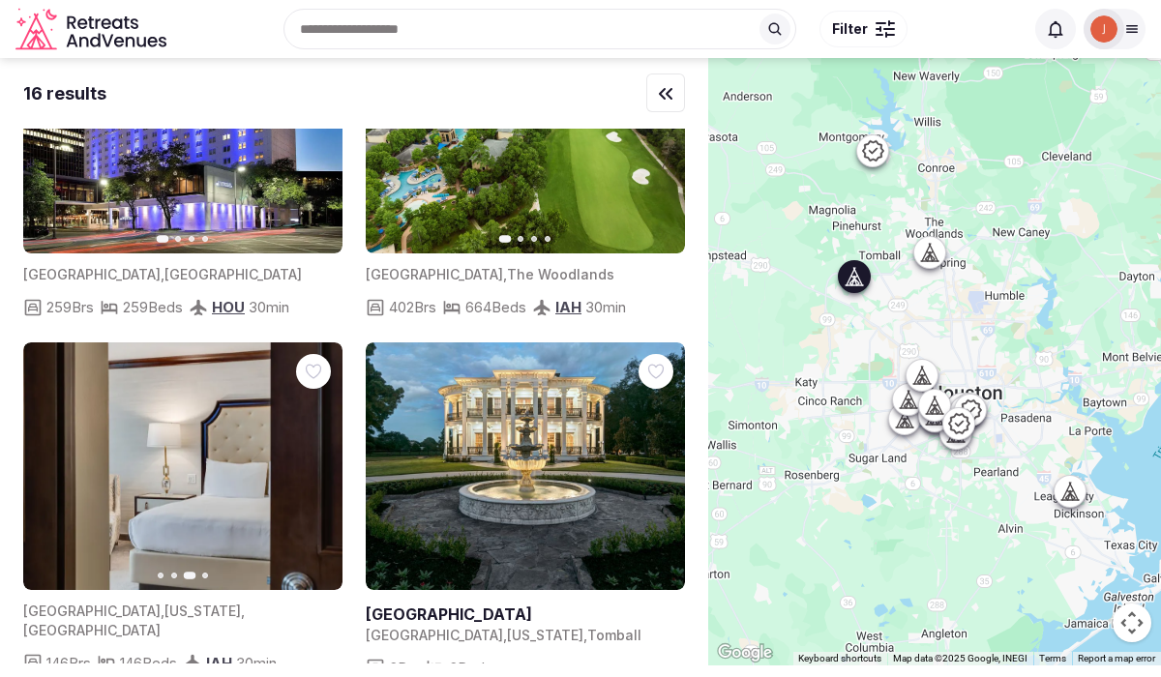
click at [617, 389] on link at bounding box center [525, 467] width 319 height 249
click at [312, 459] on icon "button" at bounding box center [315, 466] width 15 height 15
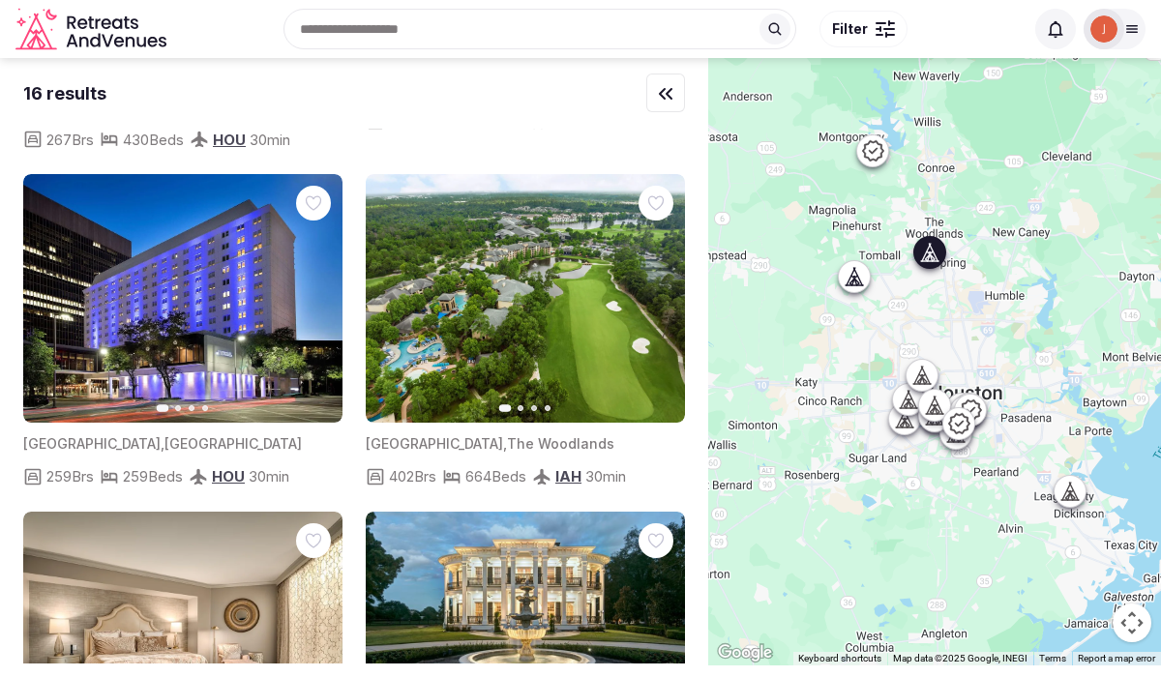
scroll to position [2092, 0]
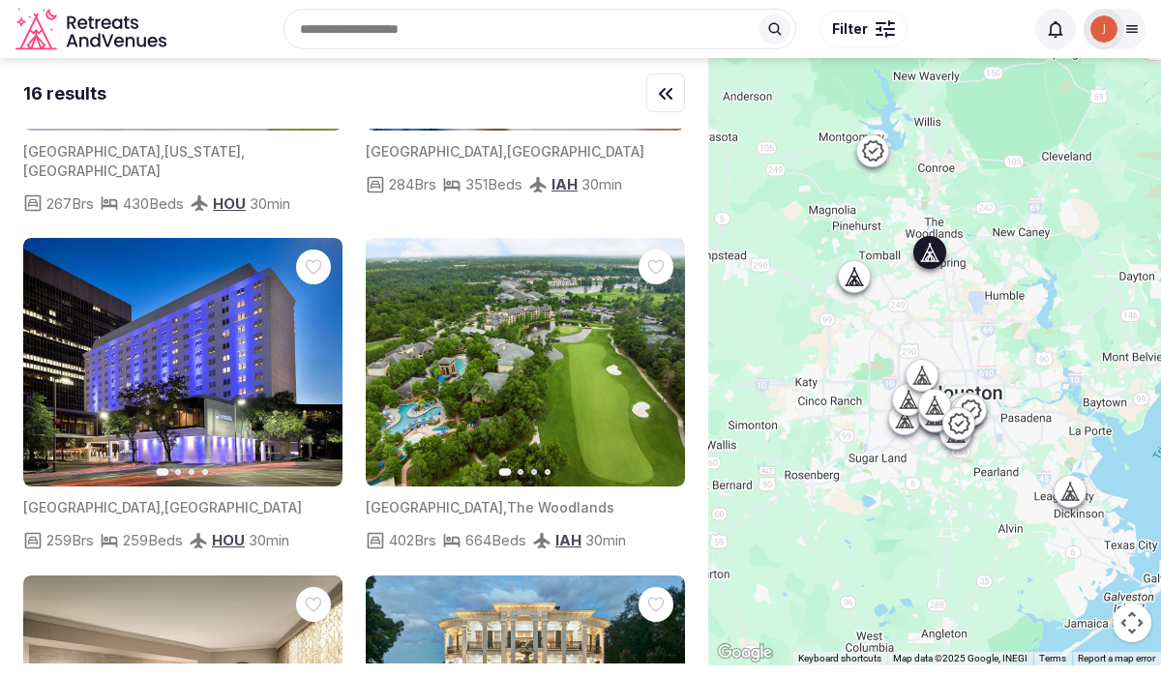
click at [660, 347] on button "Next slide" at bounding box center [658, 362] width 31 height 31
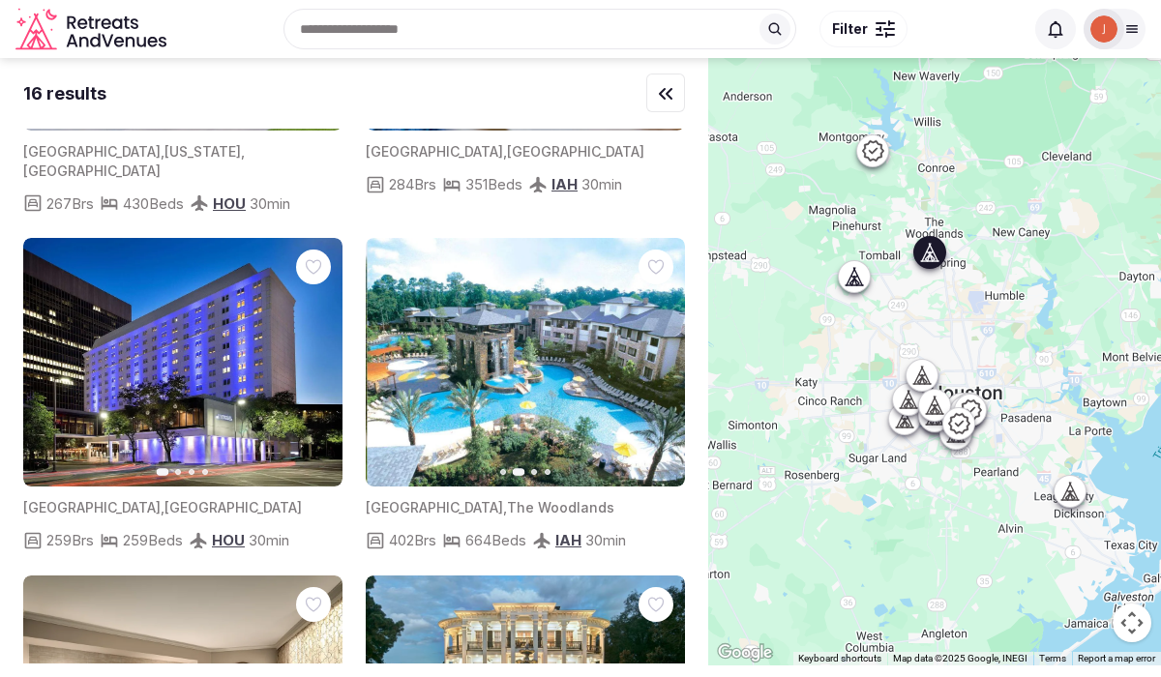
click at [660, 355] on icon "button" at bounding box center [657, 362] width 15 height 15
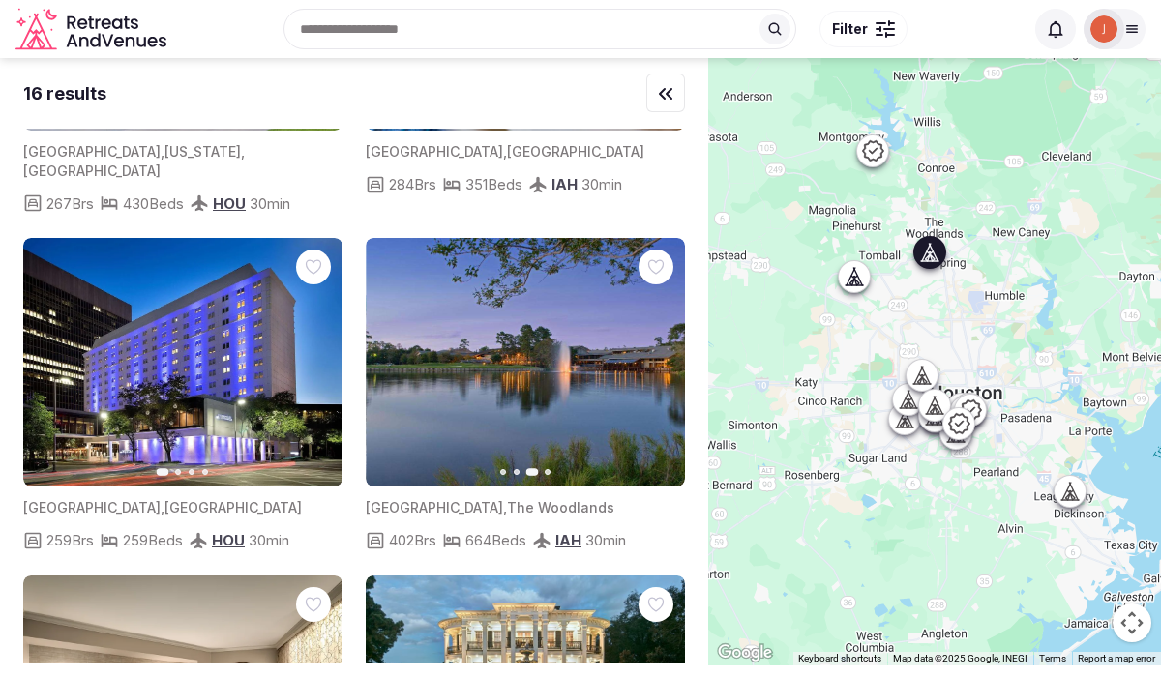
click at [660, 355] on icon "button" at bounding box center [657, 362] width 15 height 15
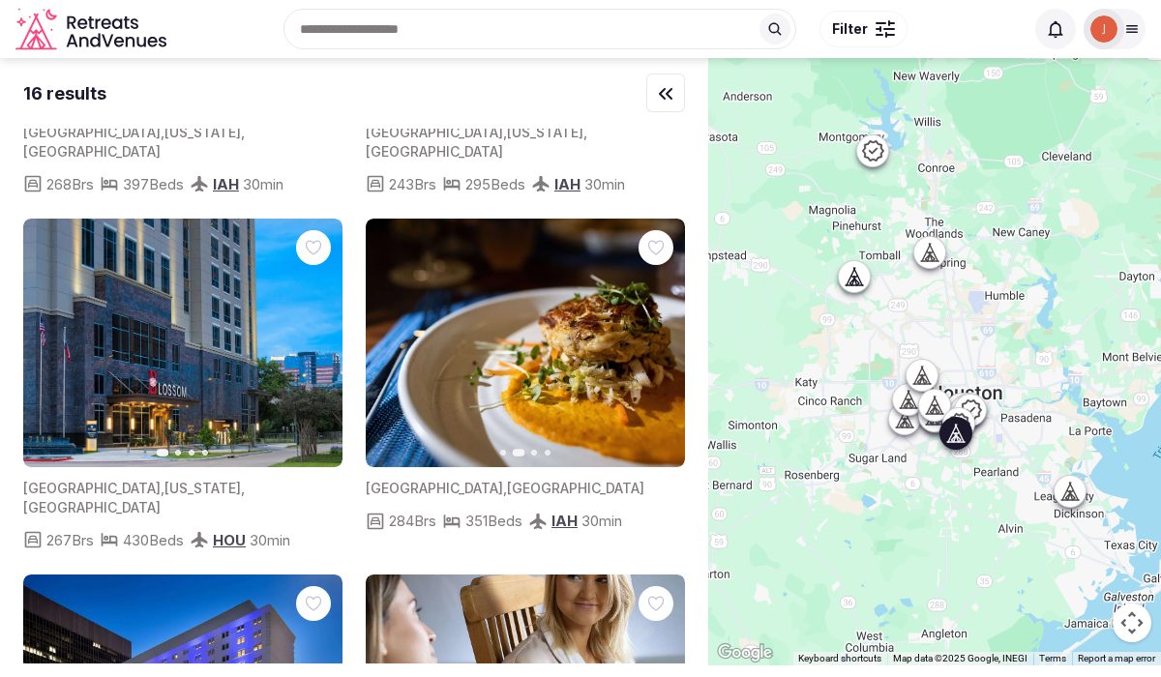
scroll to position [1752, 0]
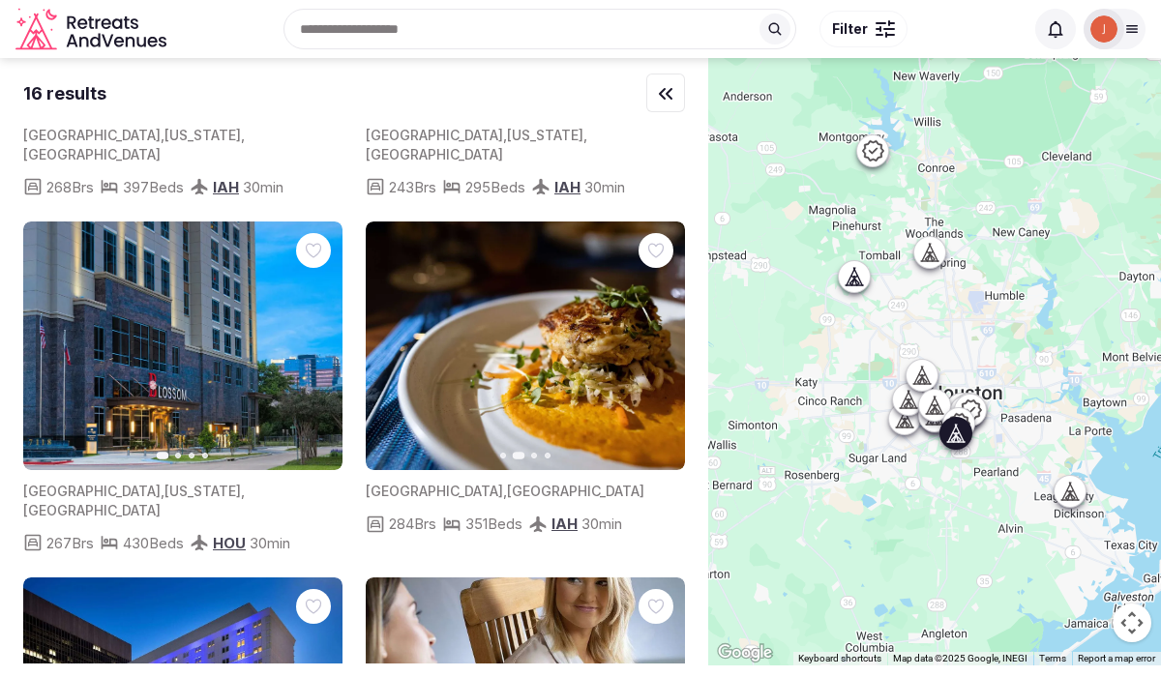
click at [318, 331] on button "Next slide" at bounding box center [315, 346] width 31 height 31
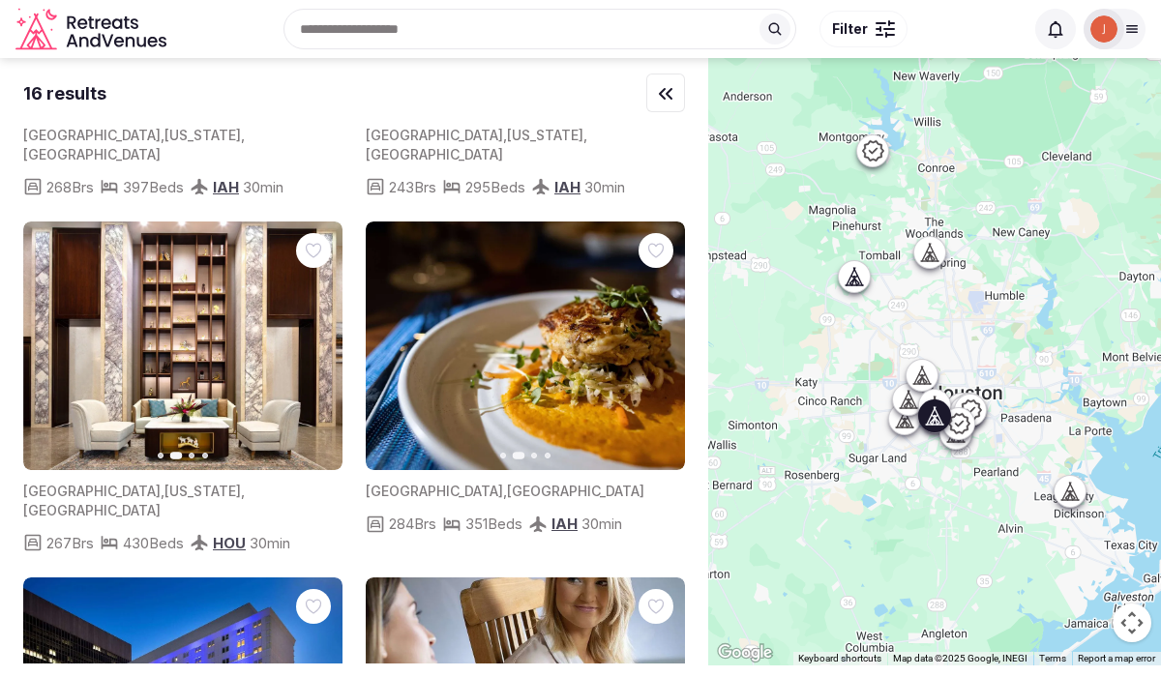
click at [670, 331] on button "Next slide" at bounding box center [658, 346] width 31 height 31
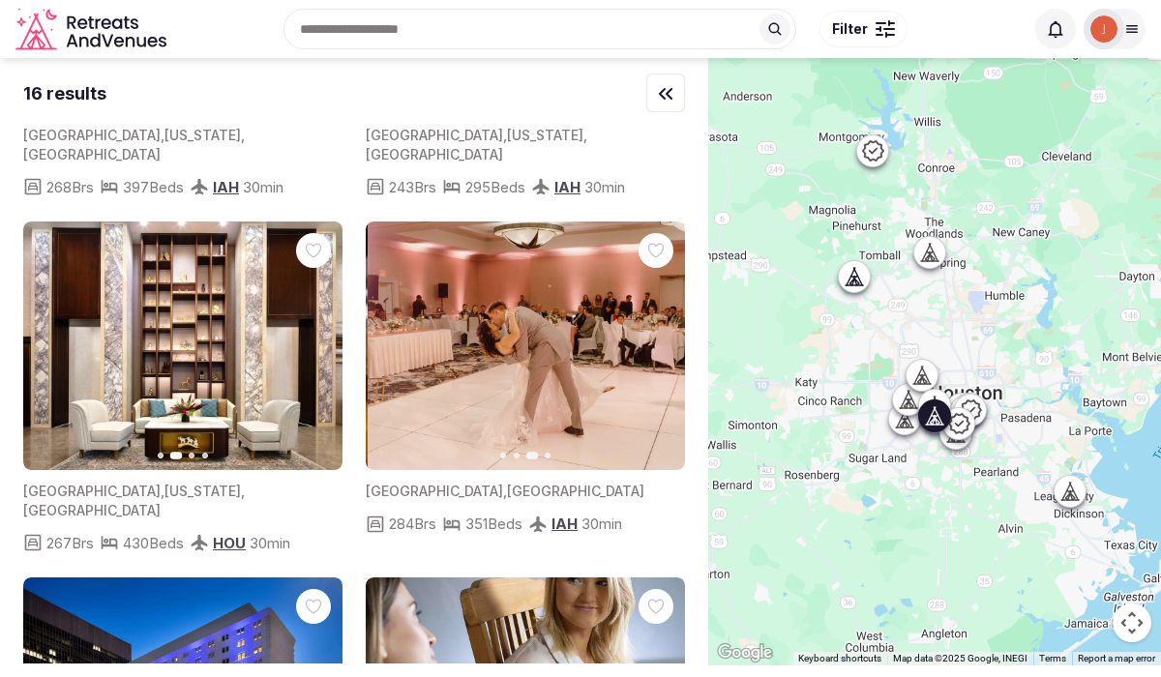
click at [664, 339] on icon "button" at bounding box center [657, 346] width 15 height 15
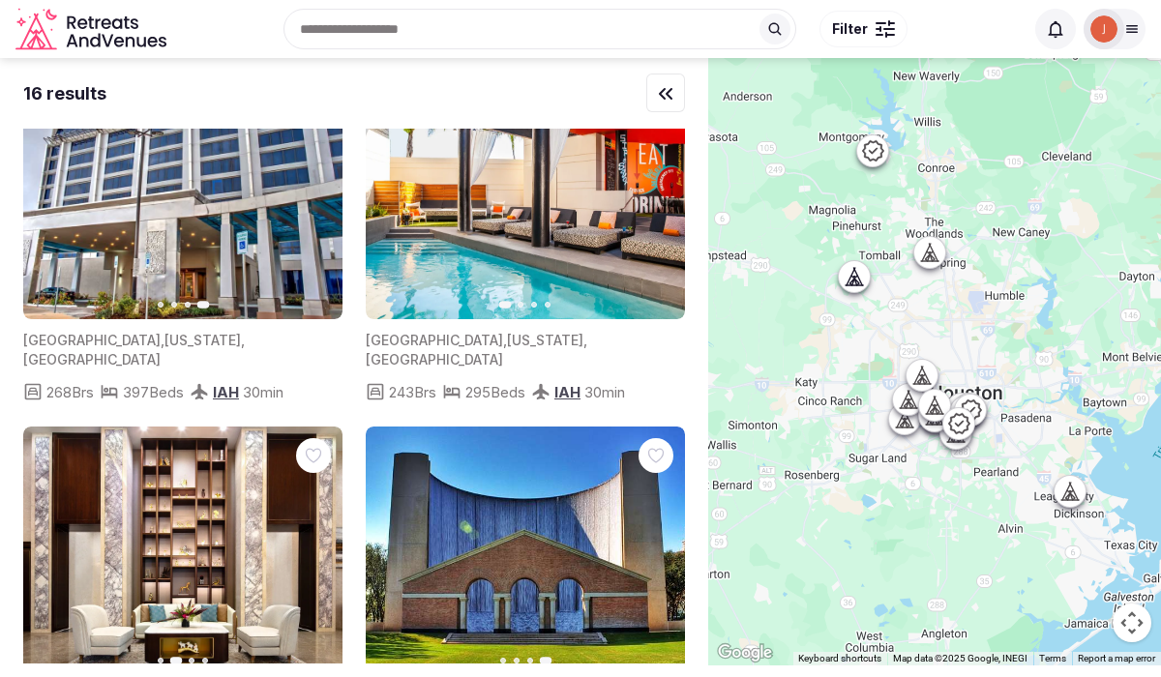
scroll to position [1373, 0]
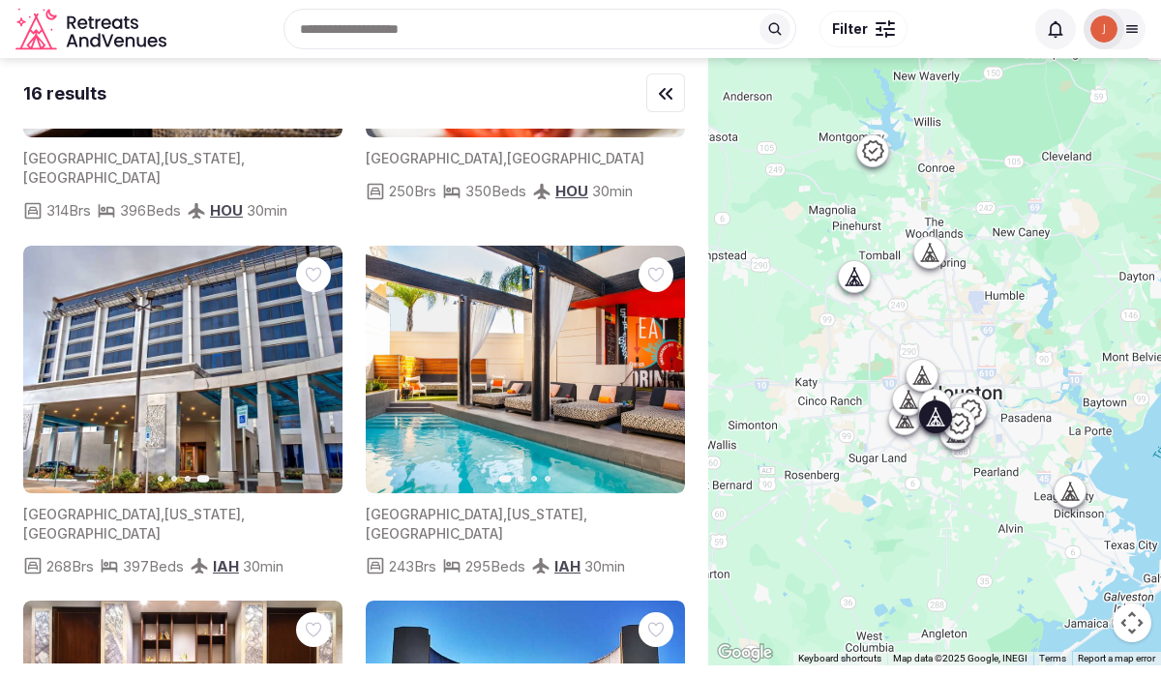
click at [658, 363] on icon "button" at bounding box center [659, 370] width 8 height 14
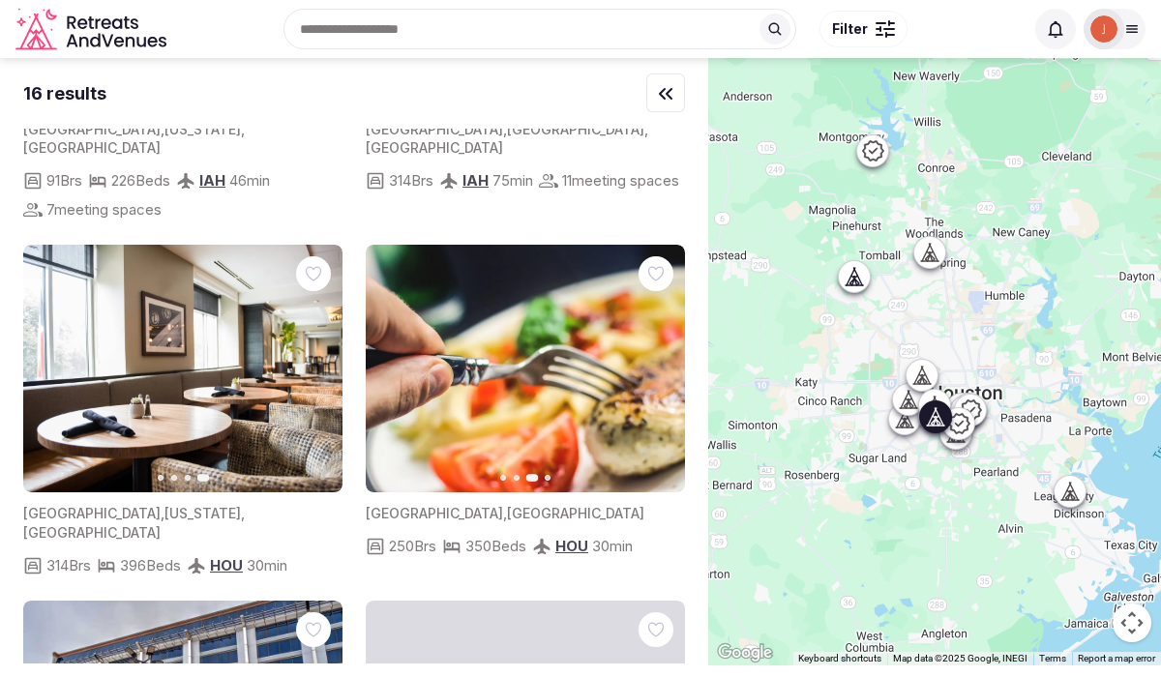
scroll to position [1017, 0]
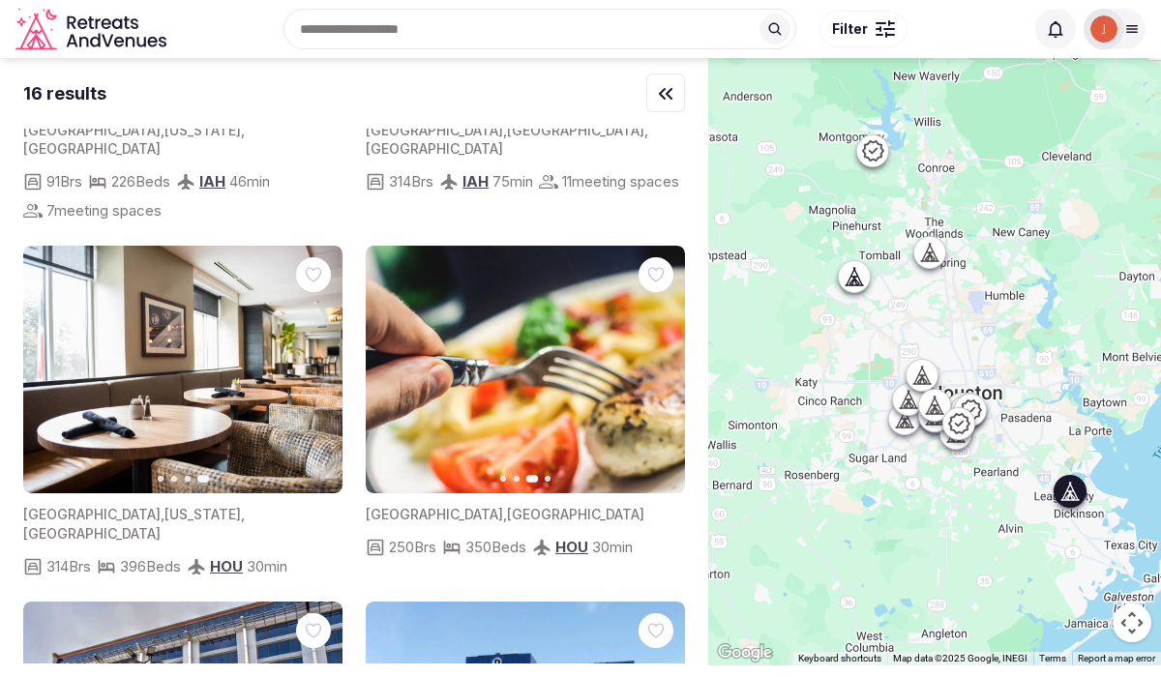
click at [660, 363] on icon "button" at bounding box center [659, 370] width 8 height 14
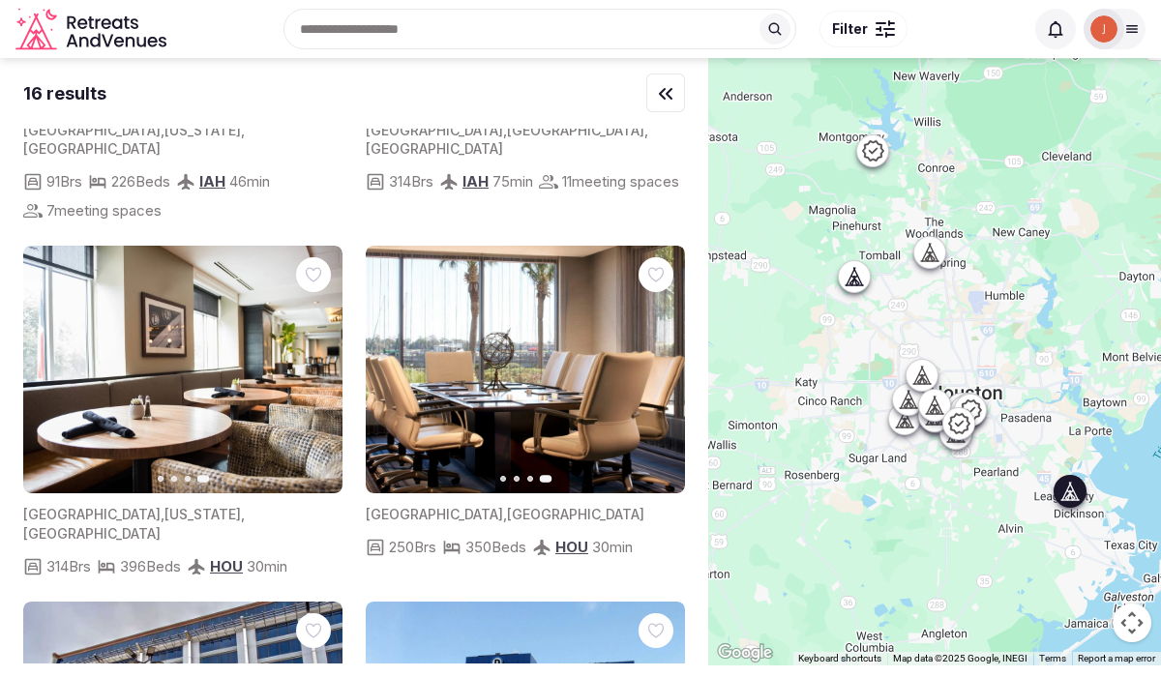
click at [579, 366] on img at bounding box center [525, 370] width 319 height 249
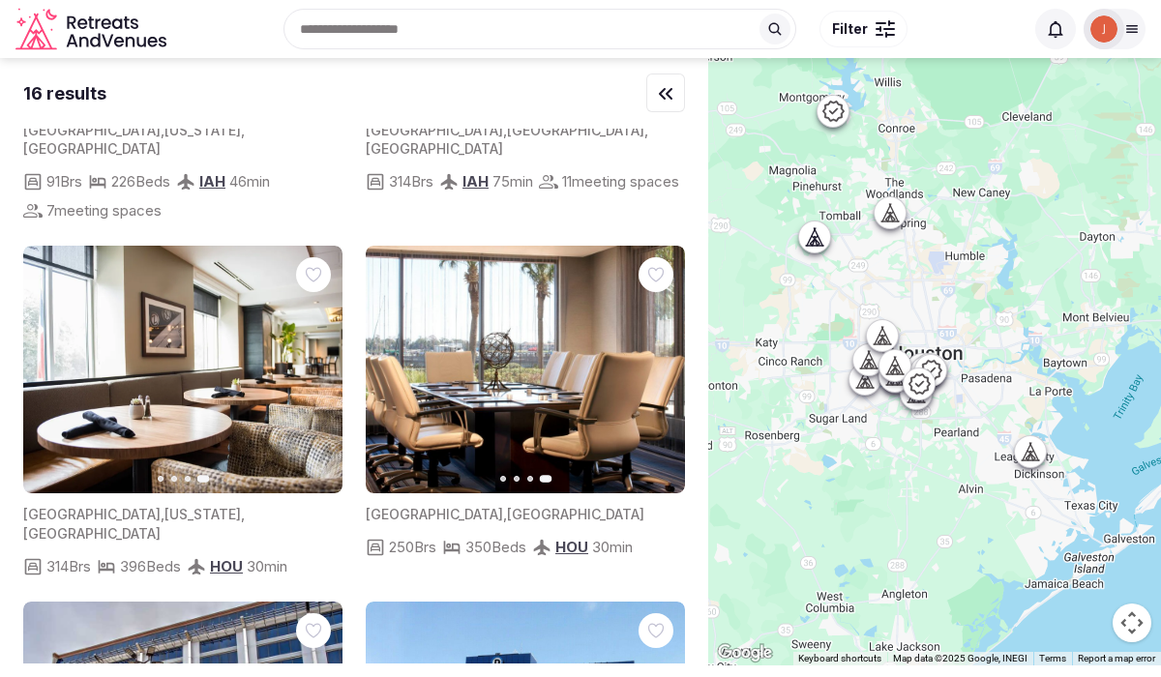
drag, startPoint x: 973, startPoint y: 522, endPoint x: 928, endPoint y: 478, distance: 62.3
click at [928, 478] on div at bounding box center [934, 362] width 453 height 608
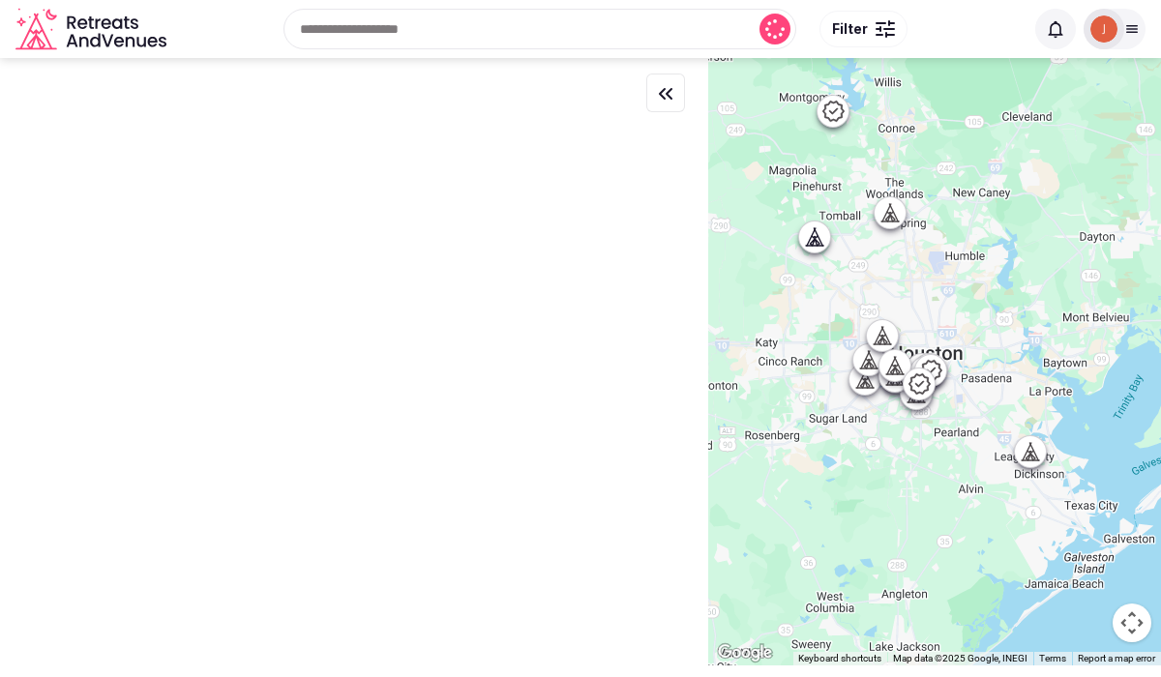
scroll to position [0, 0]
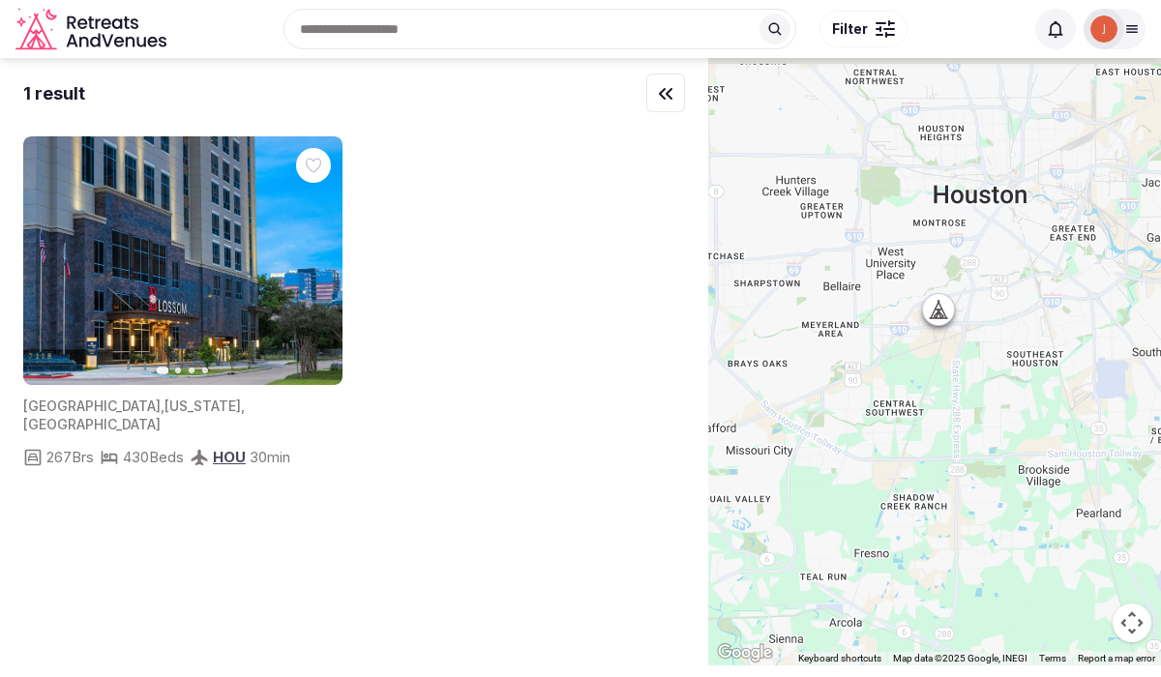
drag, startPoint x: 930, startPoint y: 221, endPoint x: 988, endPoint y: 442, distance: 229.1
click at [988, 442] on div at bounding box center [934, 362] width 453 height 608
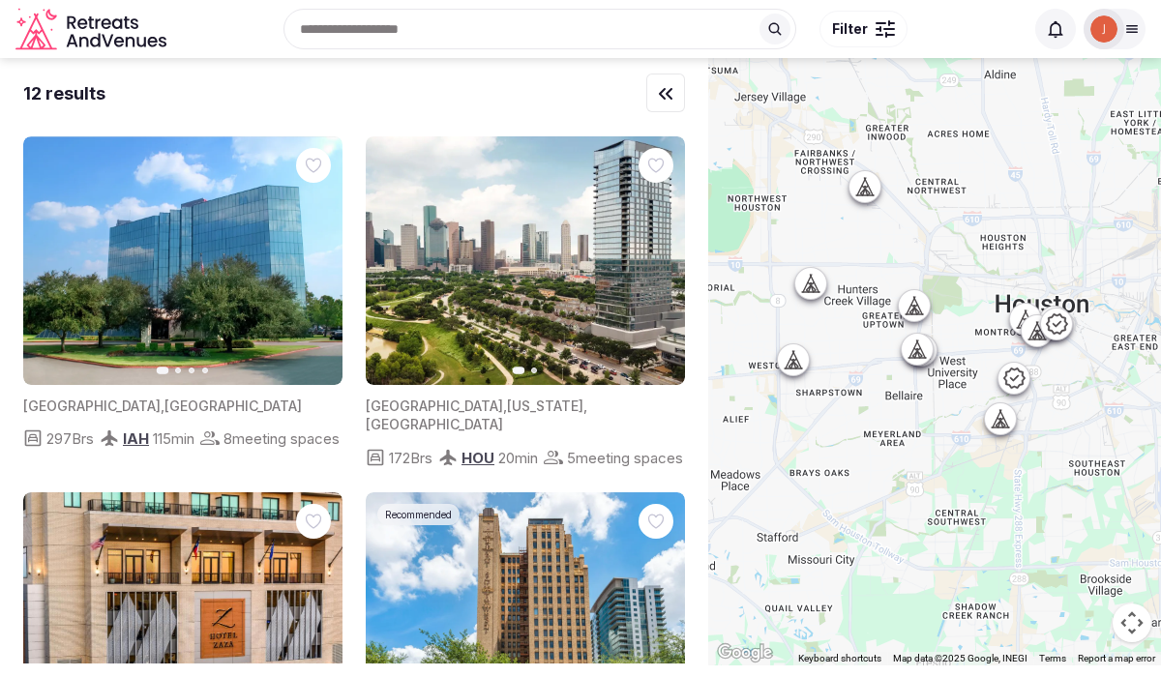
drag, startPoint x: 988, startPoint y: 442, endPoint x: 1042, endPoint y: 540, distance: 111.8
click at [1042, 540] on div at bounding box center [934, 362] width 453 height 608
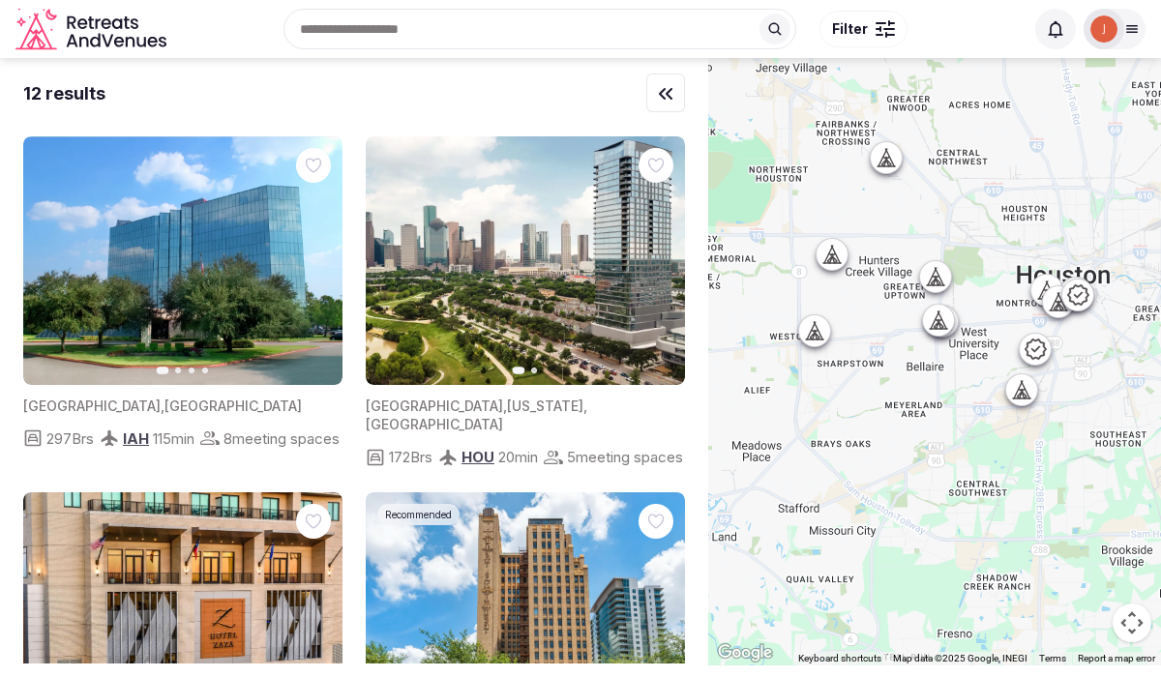
drag, startPoint x: 1040, startPoint y: 533, endPoint x: 1067, endPoint y: 494, distance: 47.2
click at [1069, 494] on div at bounding box center [934, 362] width 453 height 608
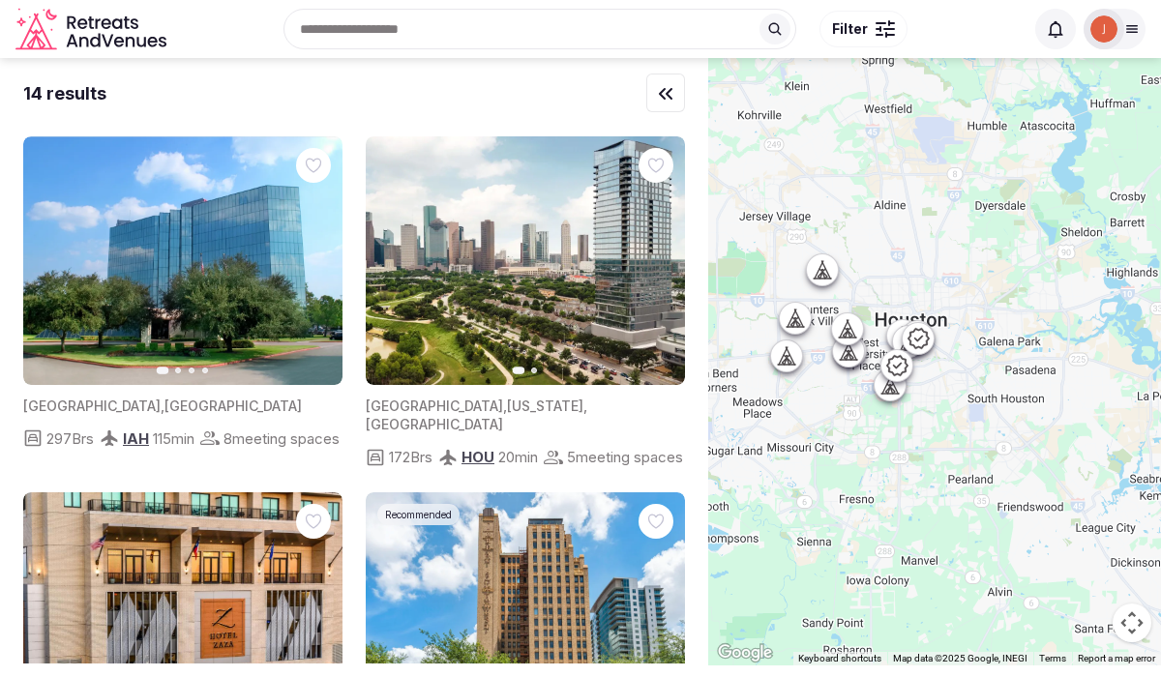
drag, startPoint x: 1055, startPoint y: 504, endPoint x: 889, endPoint y: 439, distance: 177.7
click at [889, 439] on div at bounding box center [934, 362] width 453 height 608
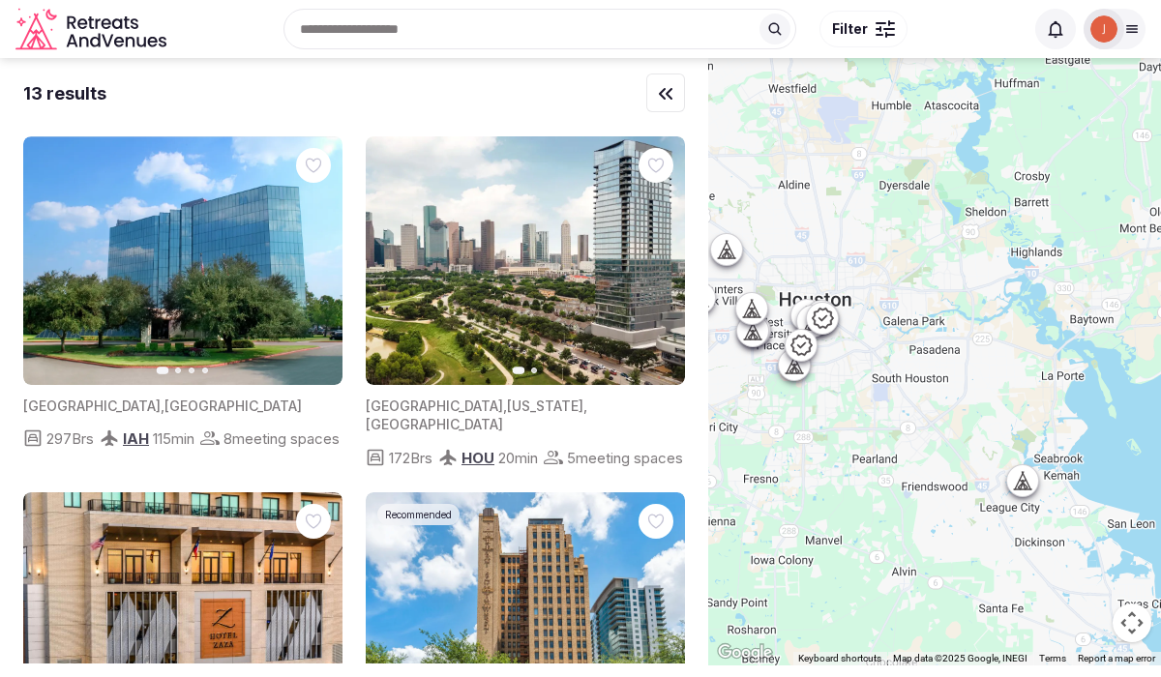
drag, startPoint x: 952, startPoint y: 473, endPoint x: 862, endPoint y: 459, distance: 91.2
click at [862, 459] on div at bounding box center [934, 362] width 453 height 608
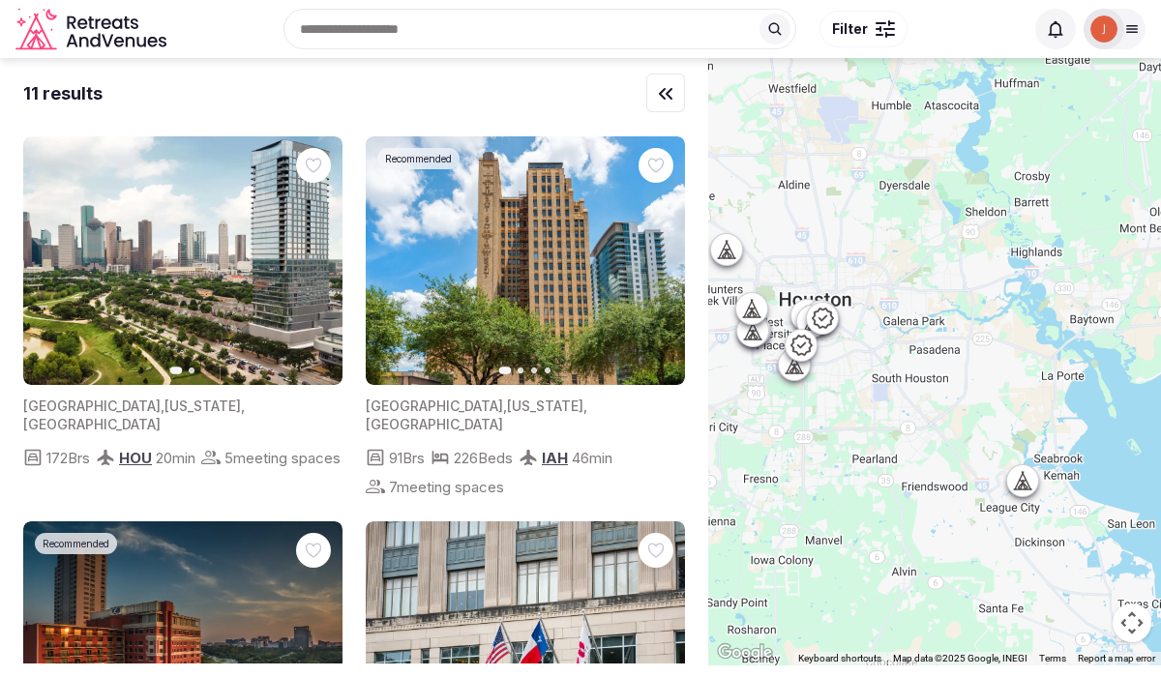
click at [1025, 485] on icon at bounding box center [1026, 487] width 5 height 7
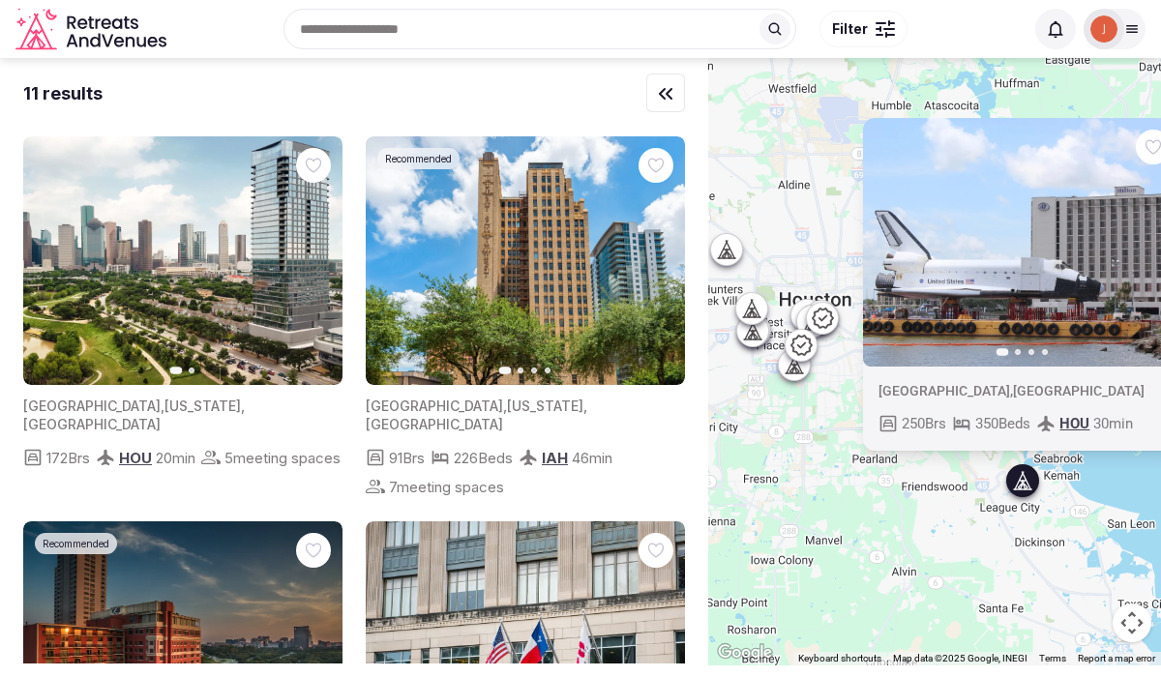
click at [1153, 240] on icon "button" at bounding box center [1155, 242] width 15 height 15
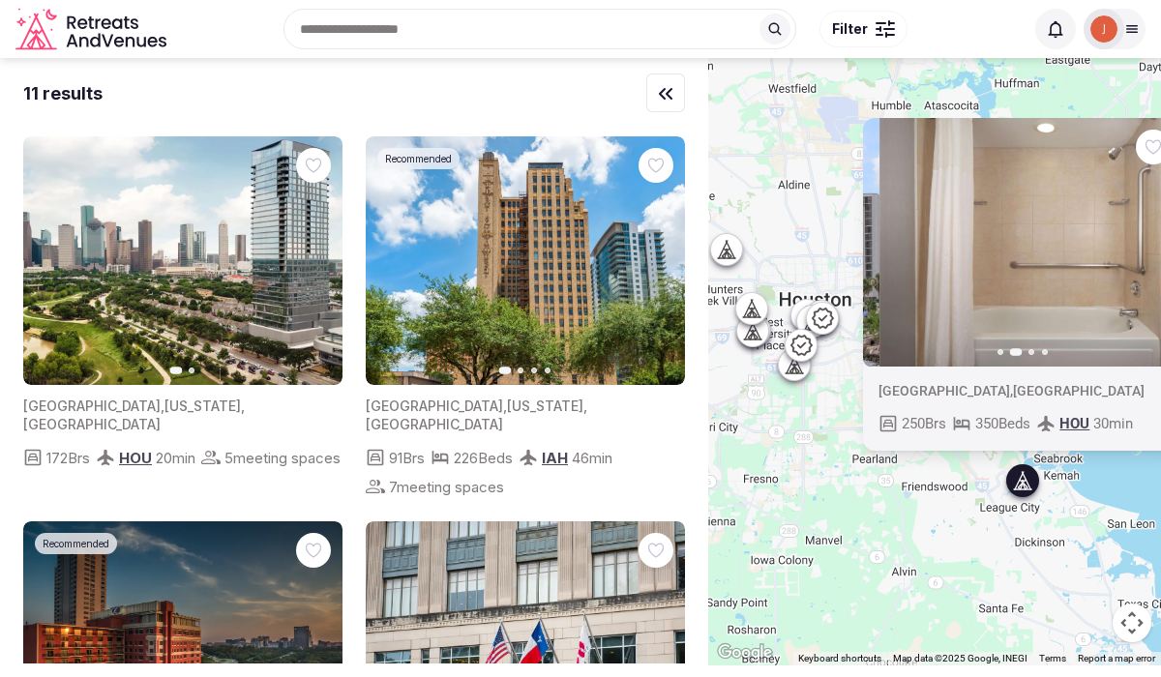
click at [1153, 241] on icon "button" at bounding box center [1155, 242] width 15 height 15
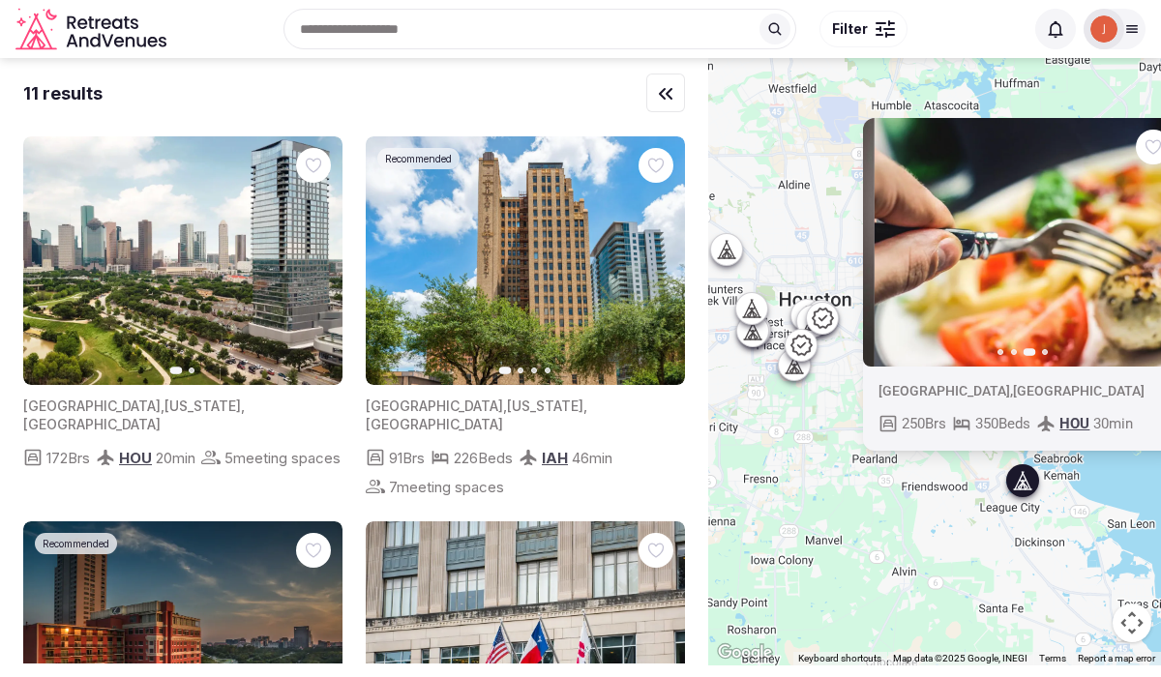
click at [1153, 242] on icon "button" at bounding box center [1155, 242] width 15 height 15
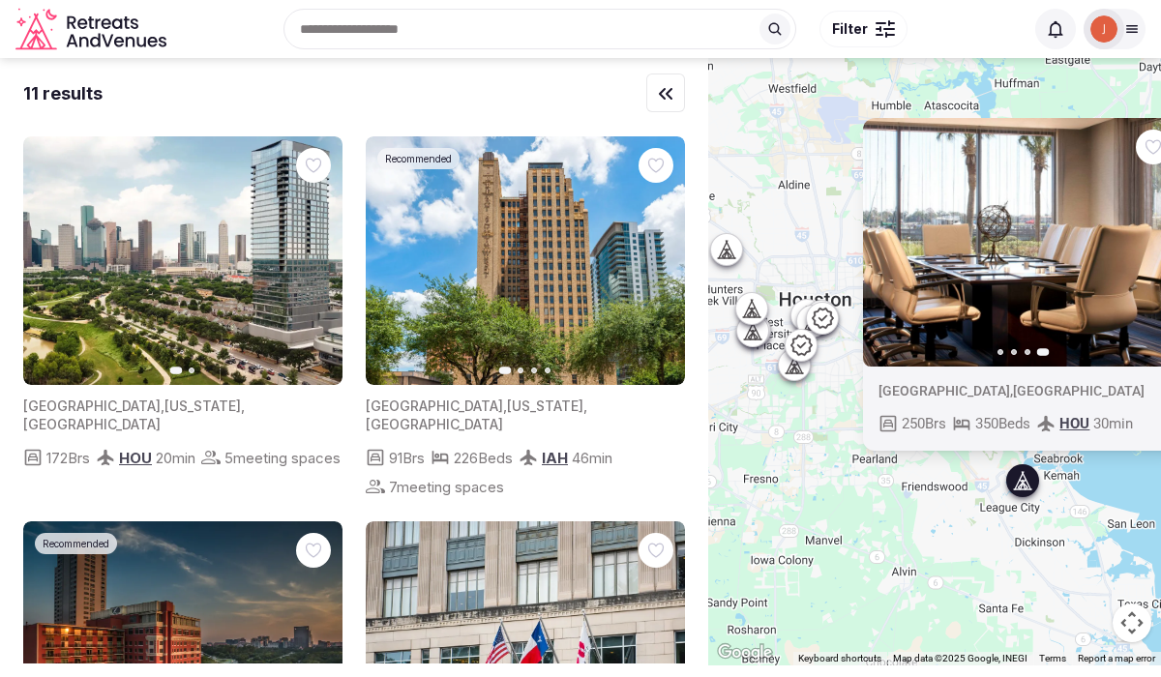
click at [842, 506] on div "Previous slide Next slide [GEOGRAPHIC_DATA] , [GEOGRAPHIC_DATA] 250 Brs 350 Bed…" at bounding box center [934, 362] width 453 height 608
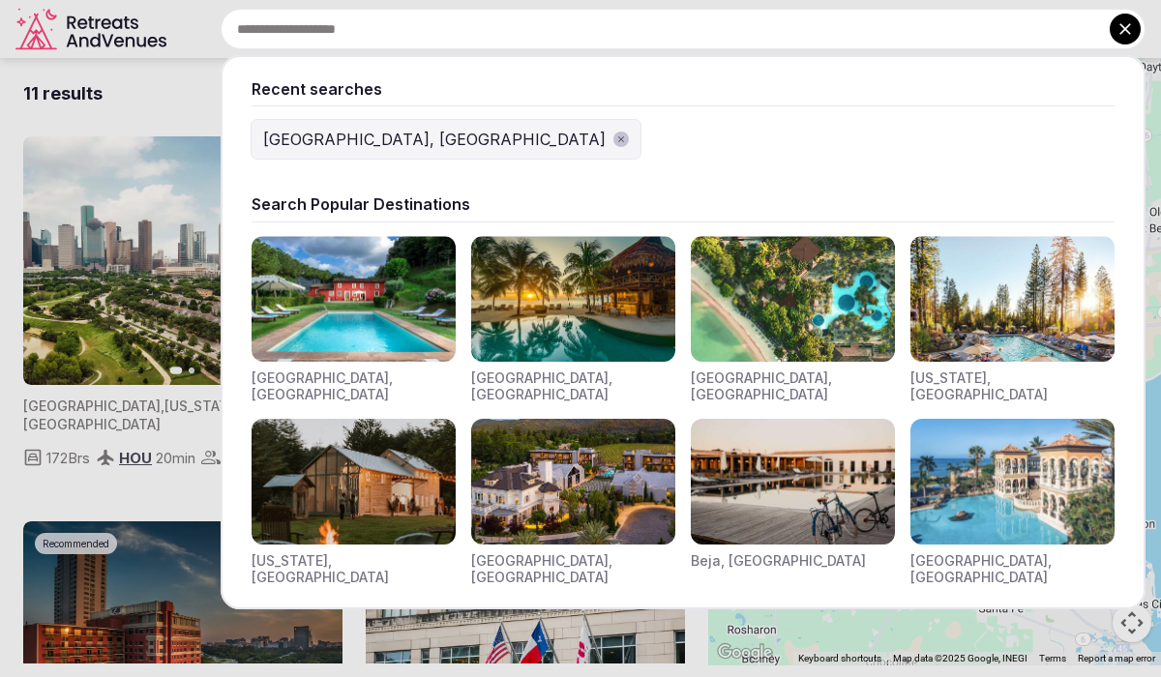
click at [460, 40] on input "text" at bounding box center [683, 29] width 925 height 41
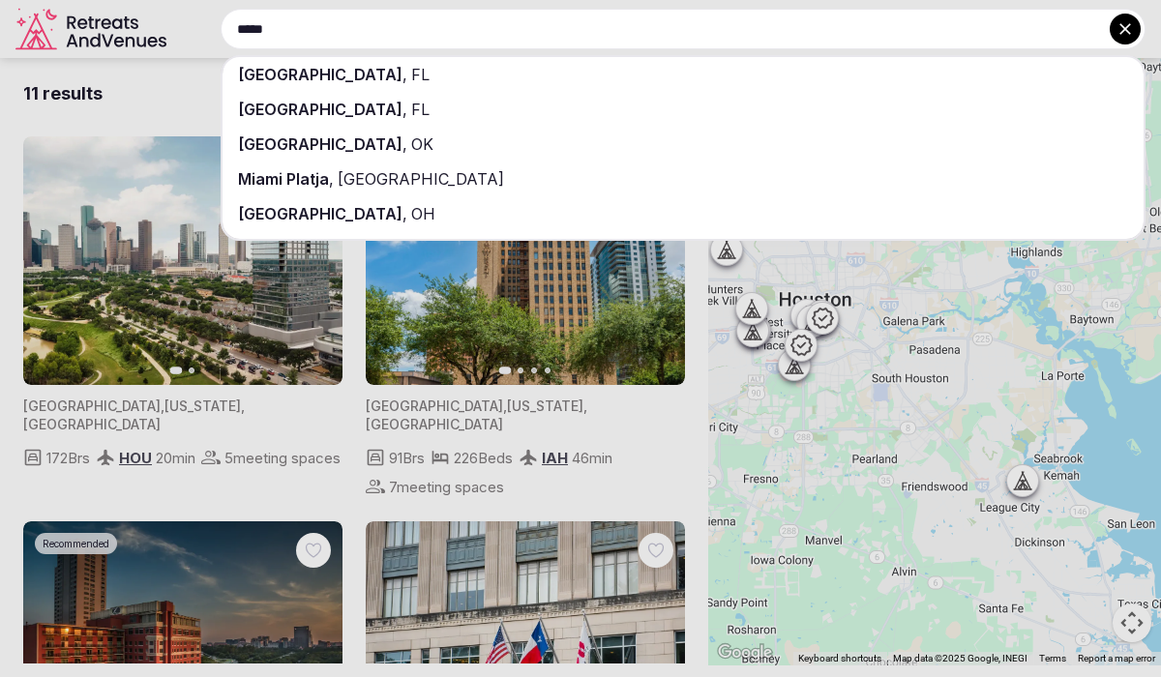
type input "*****"
click at [408, 81] on div "[GEOGRAPHIC_DATA] , [GEOGRAPHIC_DATA]" at bounding box center [683, 74] width 921 height 35
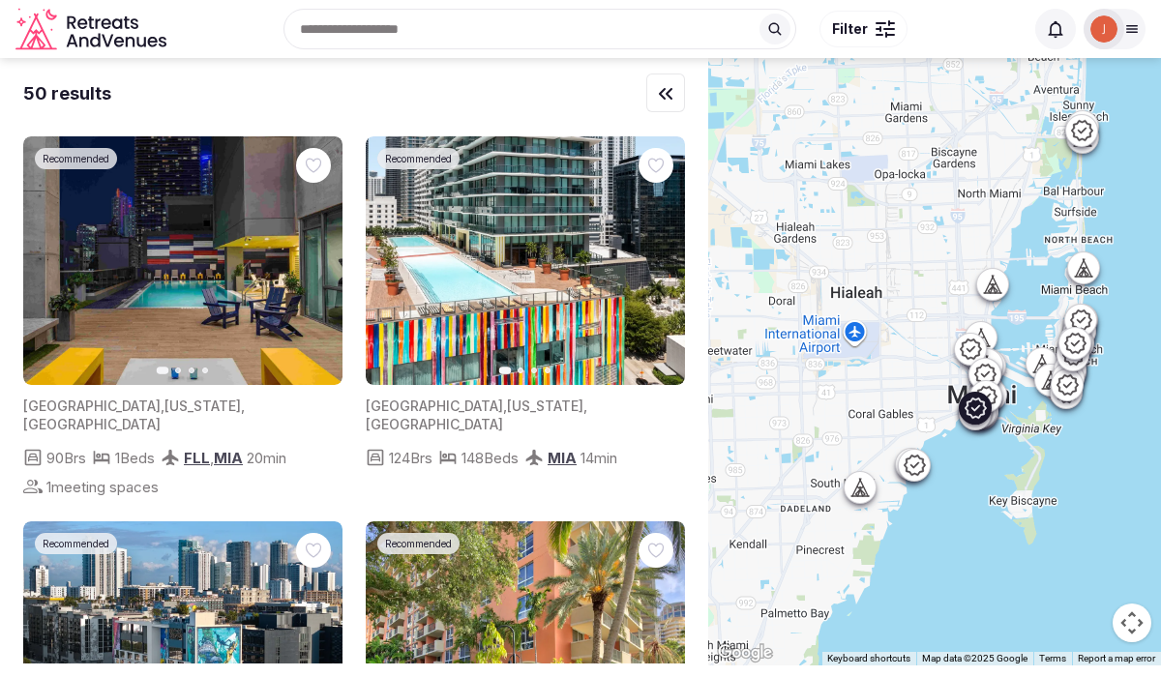
click at [314, 256] on icon "button" at bounding box center [317, 262] width 8 height 14
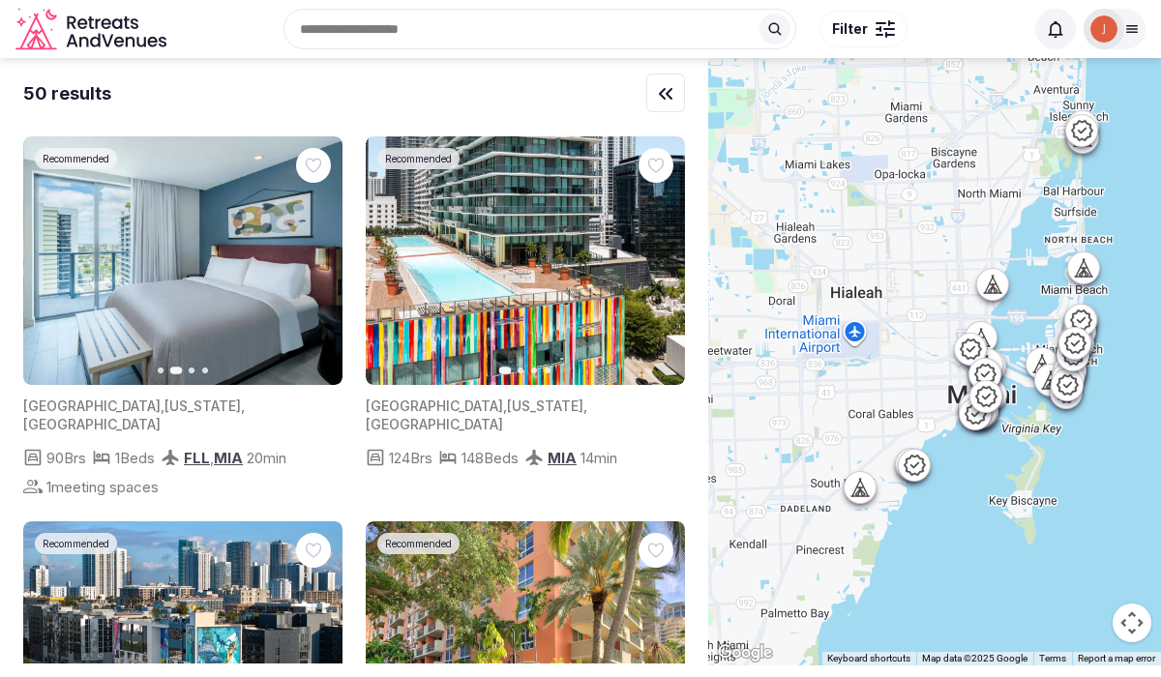
click at [314, 257] on icon "button" at bounding box center [315, 261] width 15 height 15
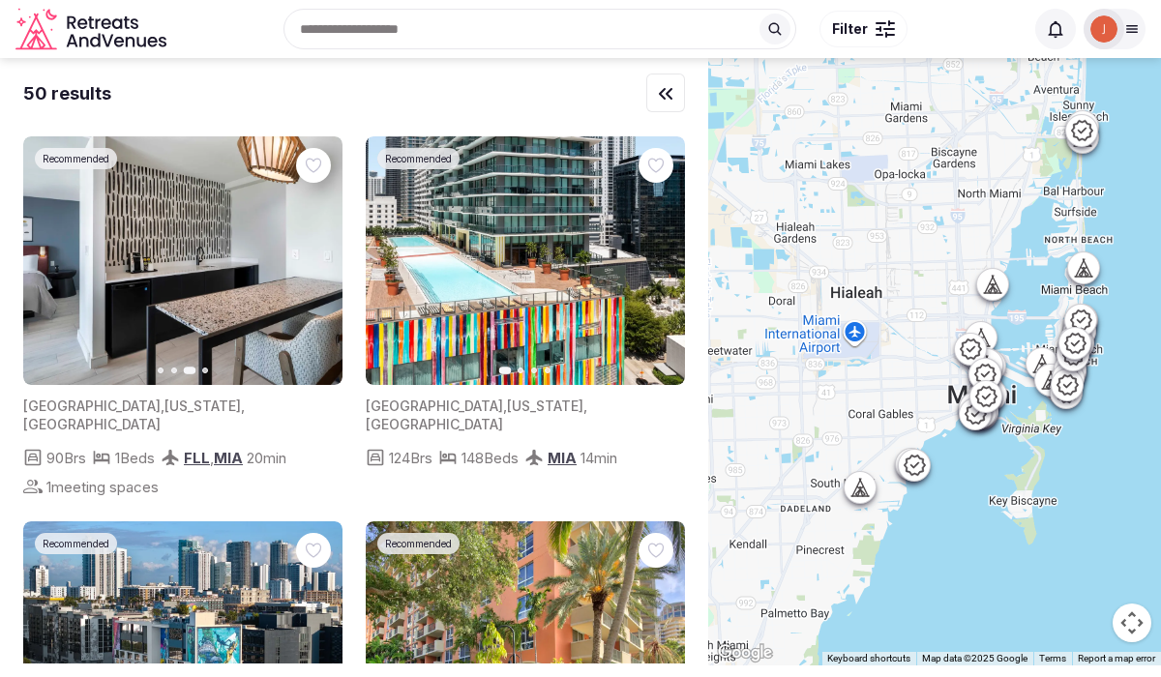
click at [314, 257] on icon "button" at bounding box center [315, 261] width 15 height 15
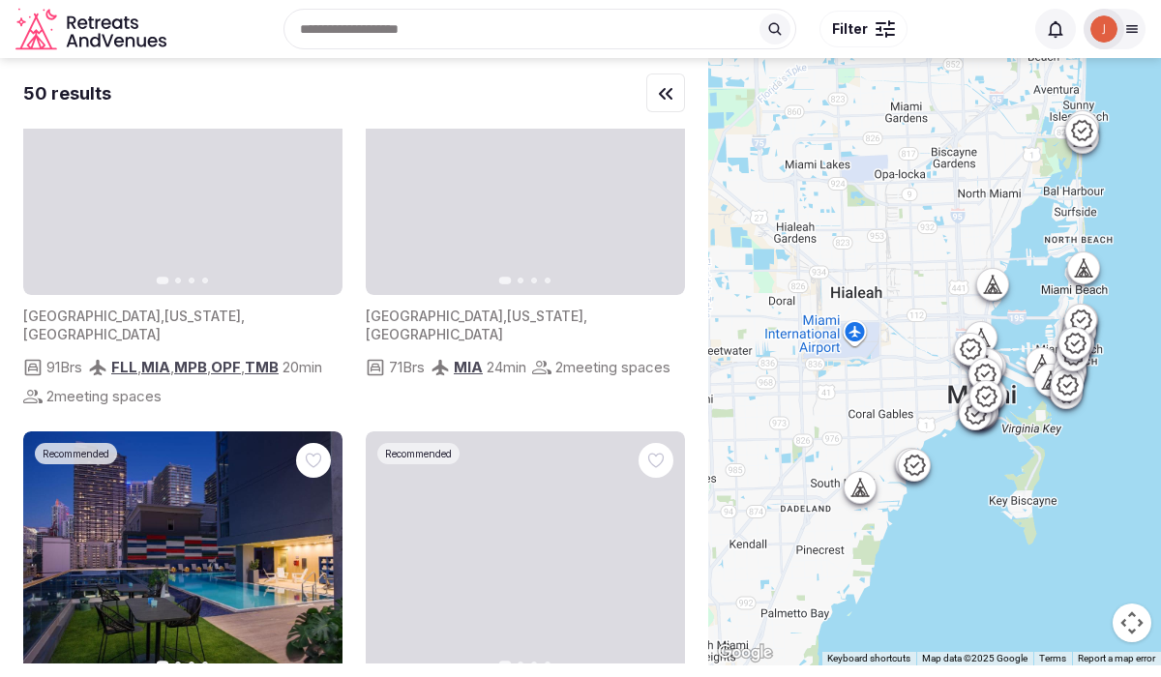
scroll to position [843, 0]
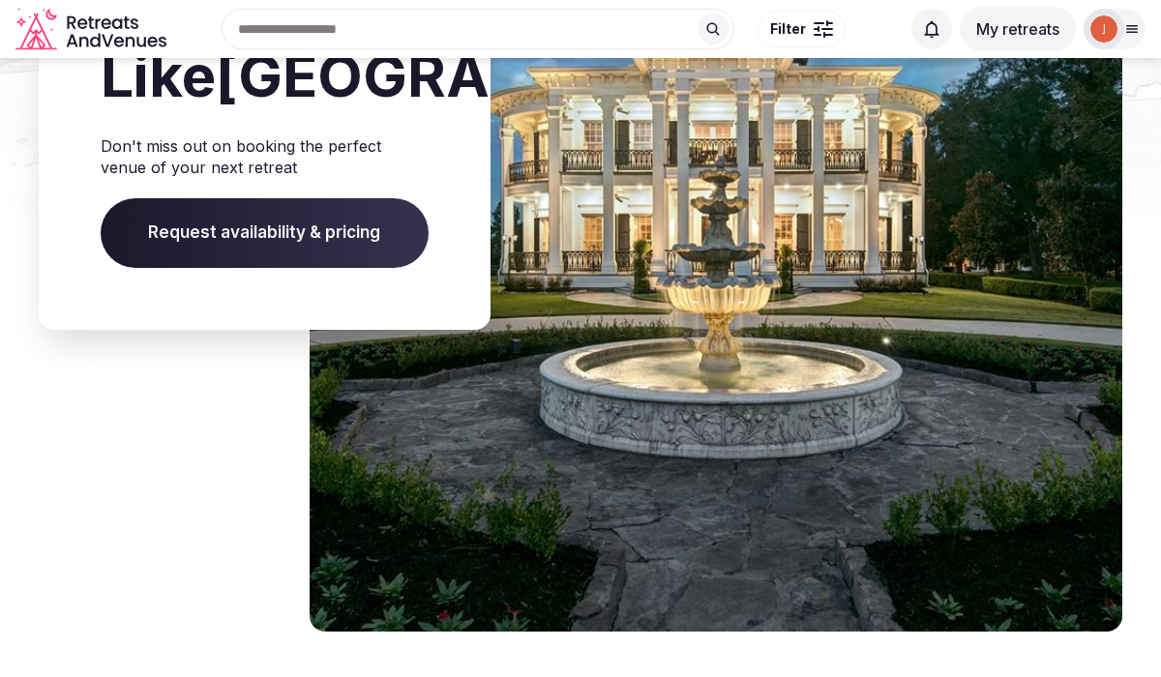
scroll to position [2281, 0]
